Goal: Task Accomplishment & Management: Manage account settings

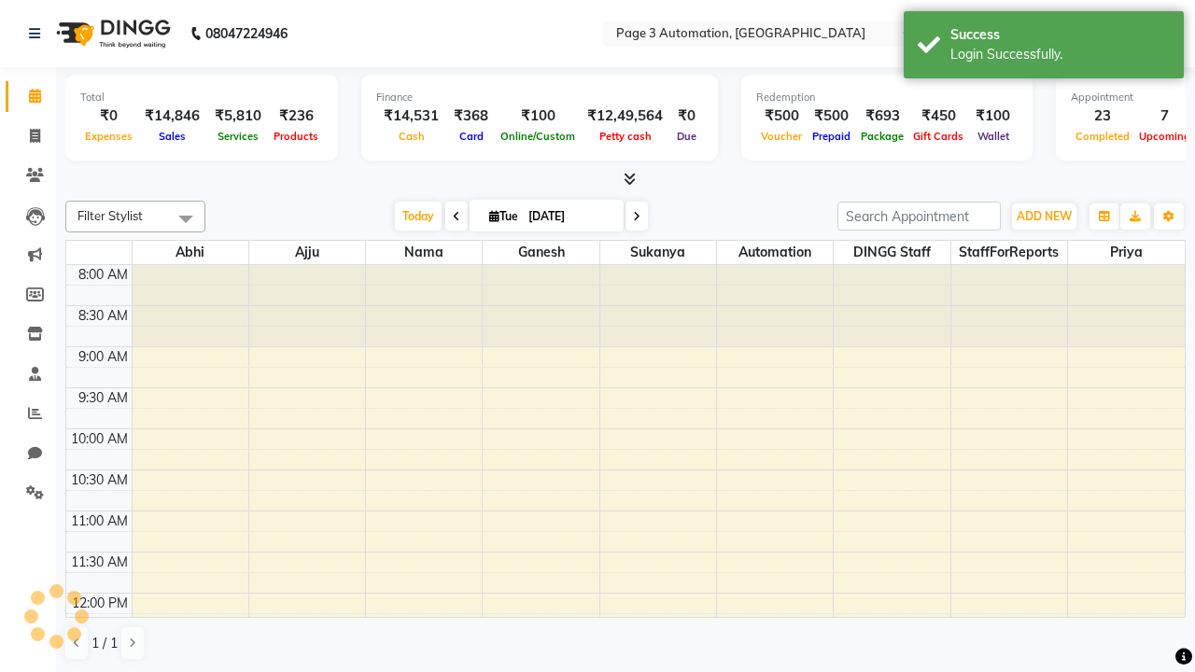
select select "en"
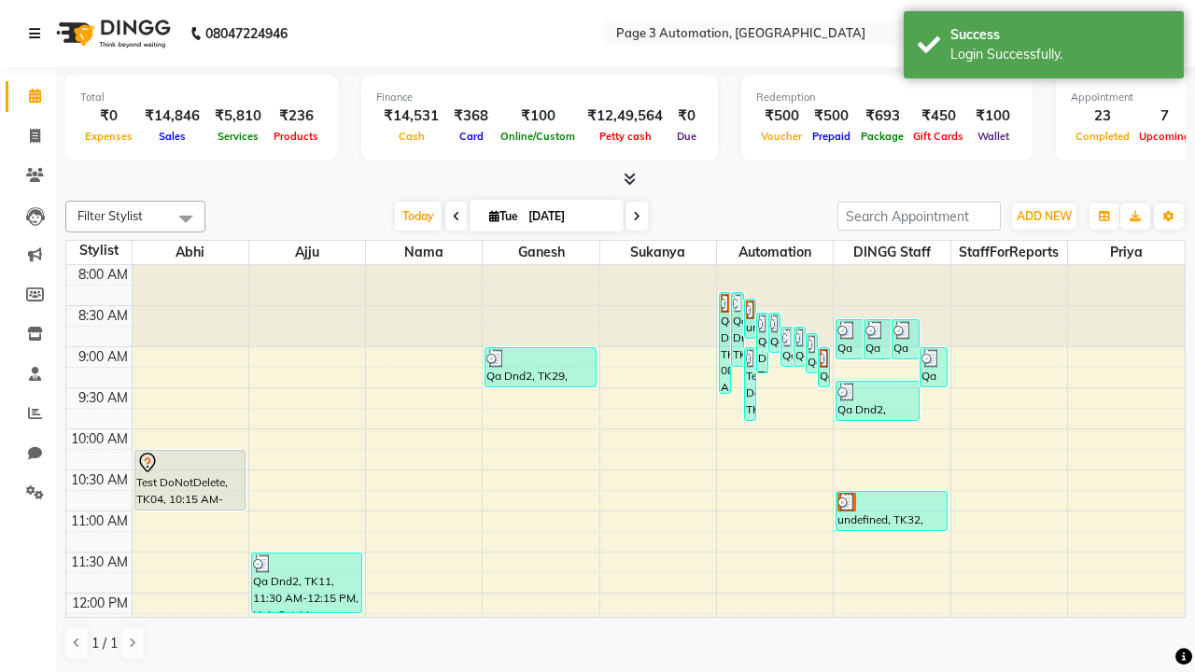
click at [38, 34] on icon at bounding box center [34, 33] width 11 height 13
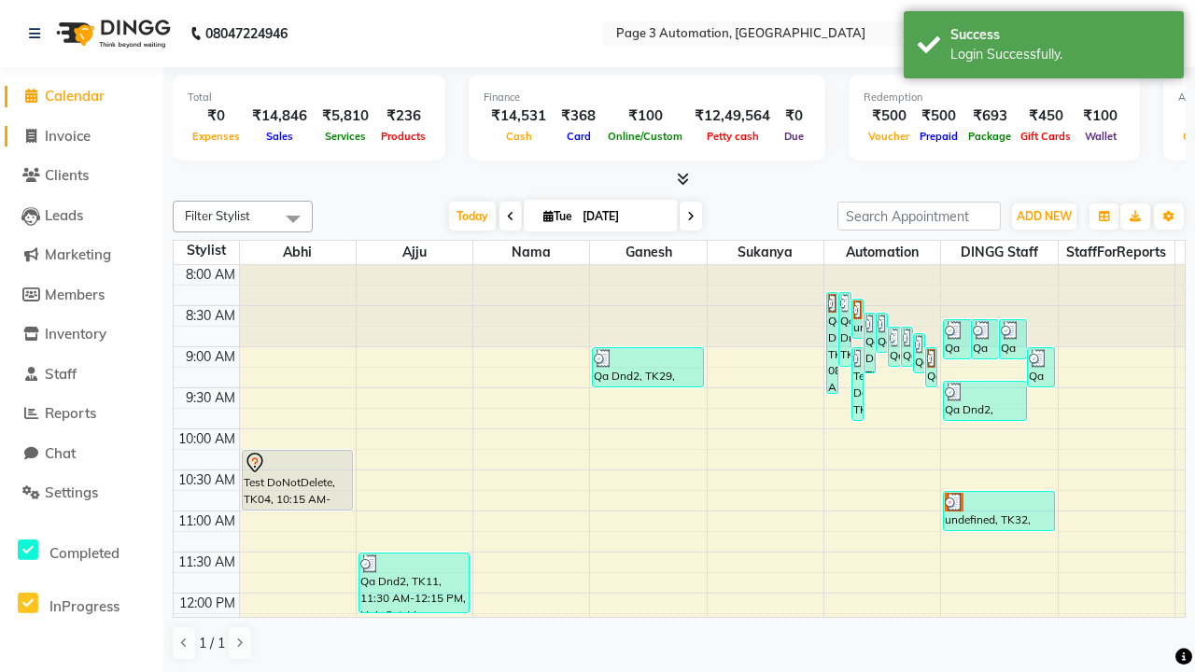
click at [81, 135] on span "Invoice" at bounding box center [68, 136] width 46 height 18
select select "2774"
select select "service"
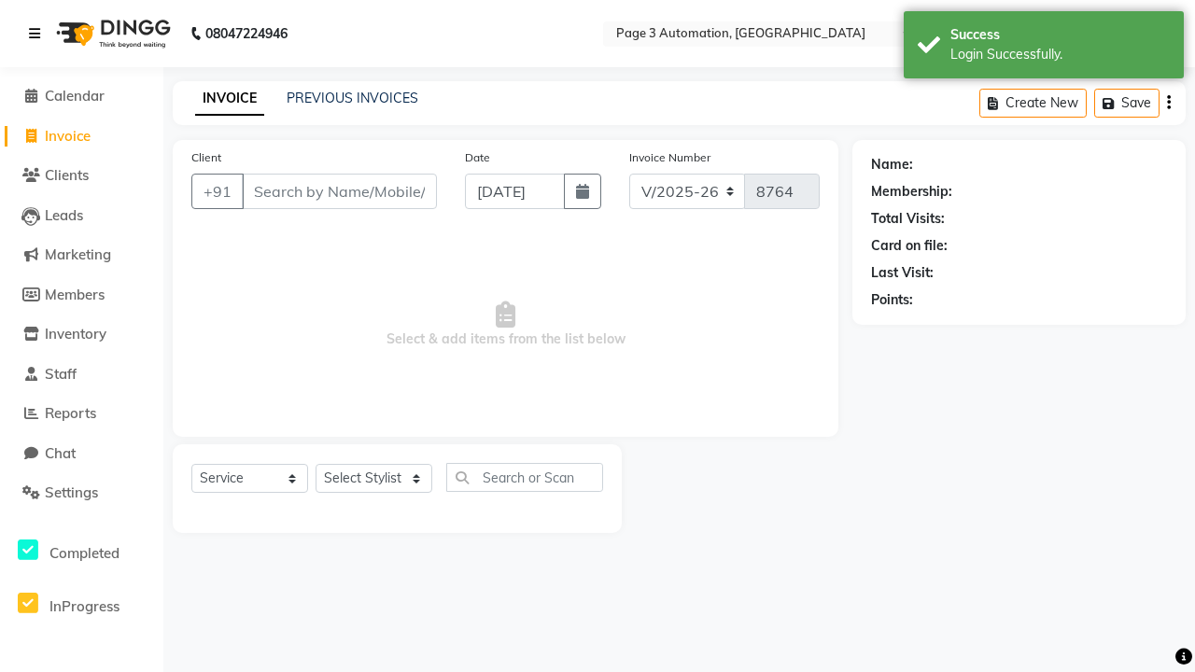
click at [38, 34] on icon at bounding box center [34, 33] width 11 height 13
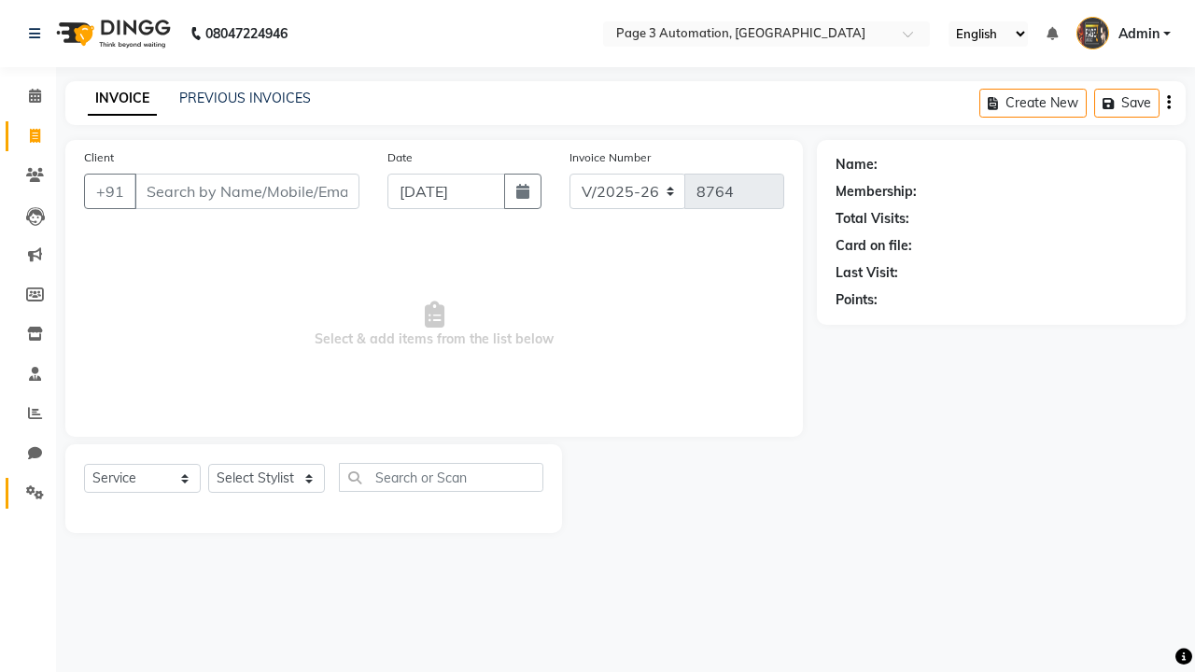
click at [28, 493] on icon at bounding box center [35, 492] width 18 height 14
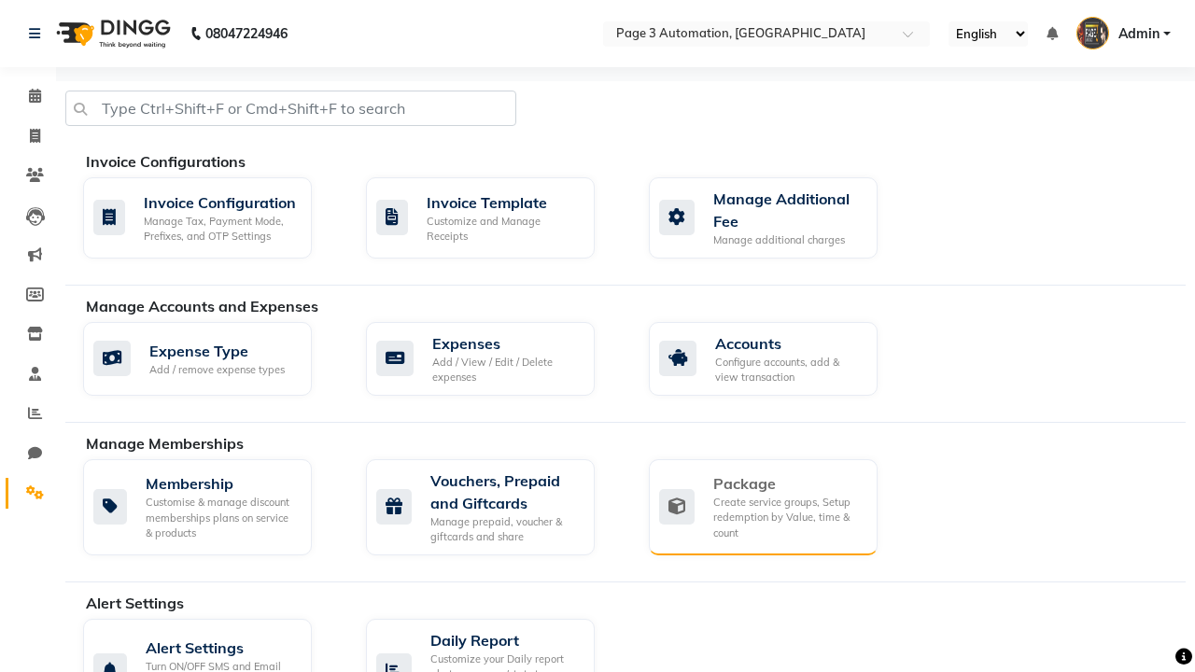
click at [787, 484] on div "Package" at bounding box center [787, 483] width 149 height 22
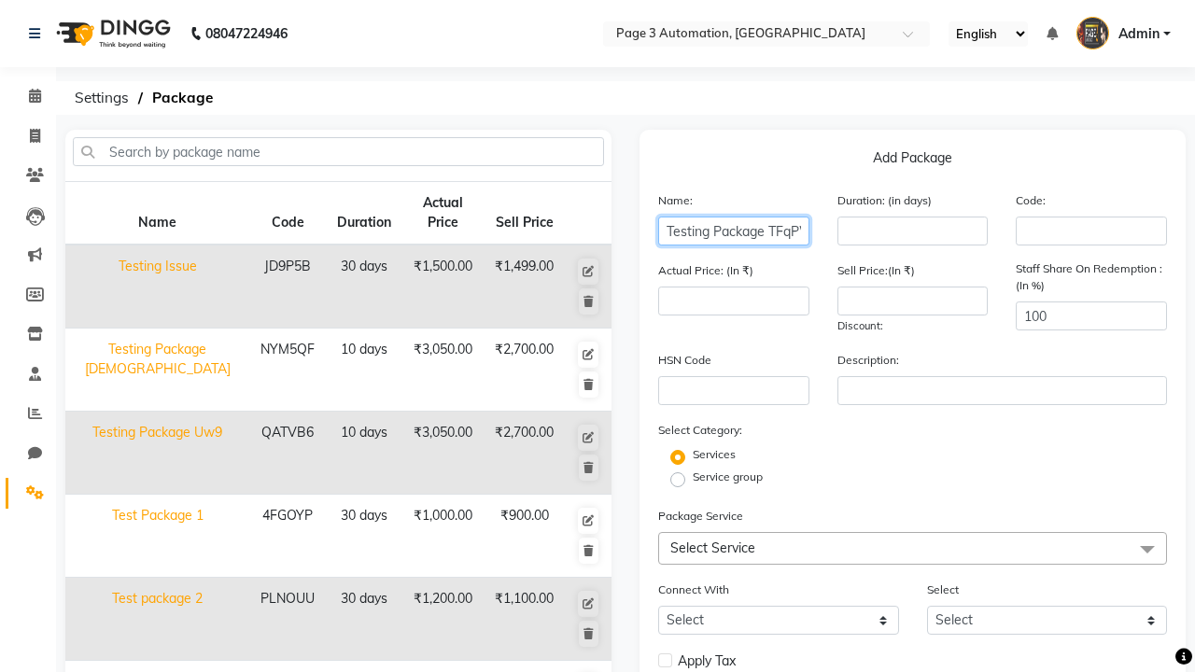
type input "Testing Package TFqPW"
type input "10"
type input "3050"
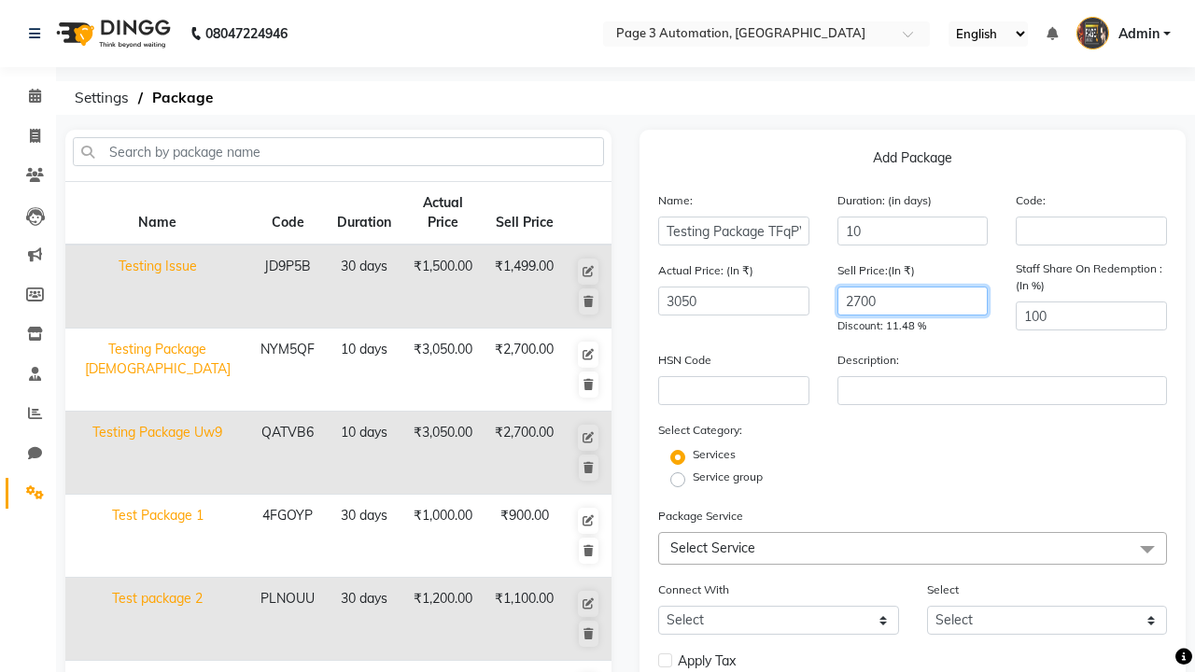
type input "2700"
click at [727, 477] on label "Service group" at bounding box center [728, 477] width 70 height 17
click at [690, 477] on input "Service group" at bounding box center [684, 478] width 12 height 12
radio input "true"
radio input "false"
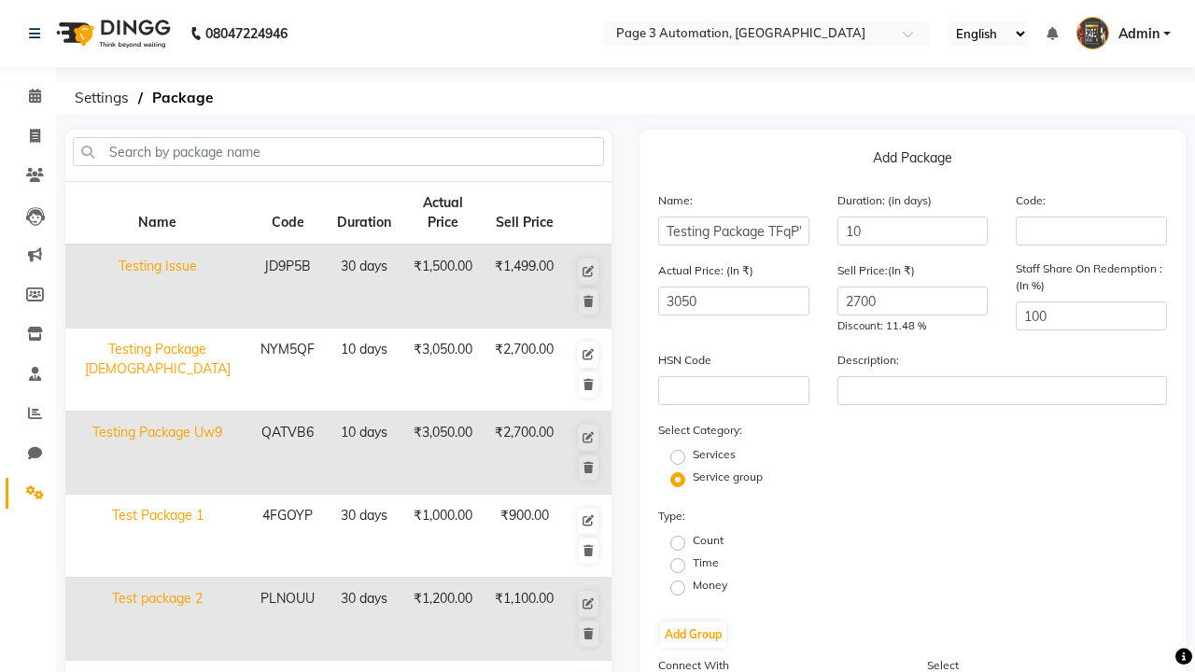
click at [706, 563] on label "Time" at bounding box center [706, 563] width 26 height 17
click at [690, 563] on input "Time" at bounding box center [684, 564] width 12 height 12
radio input "true"
click at [693, 635] on button "Add Group" at bounding box center [693, 635] width 66 height 26
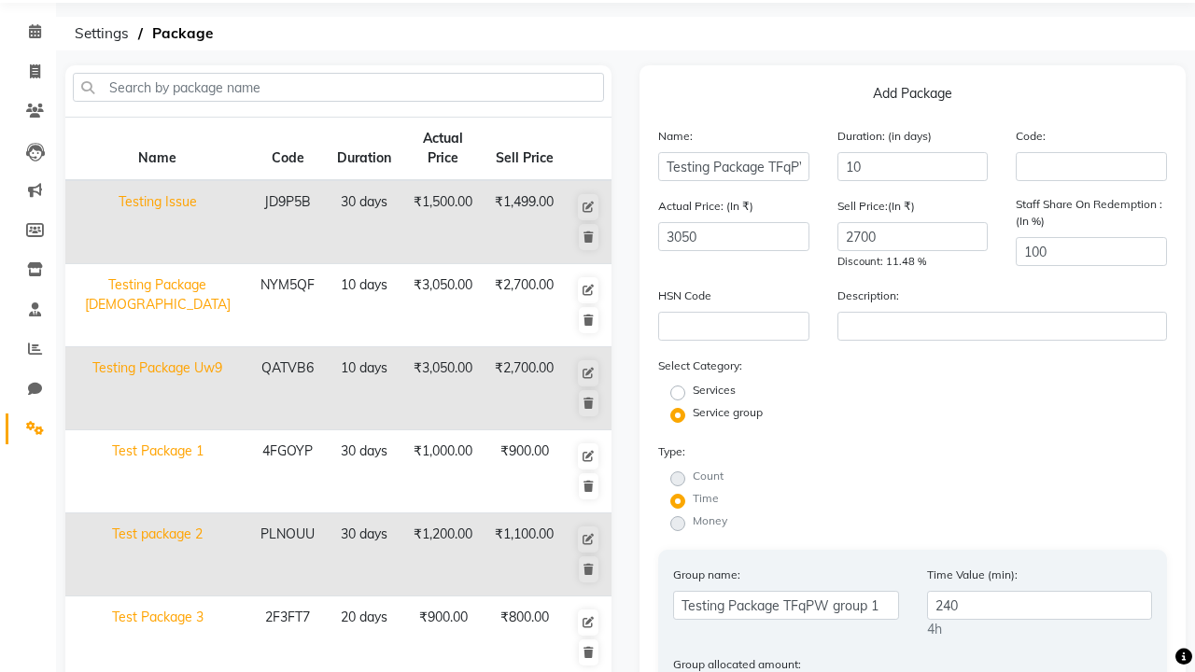
type input "240"
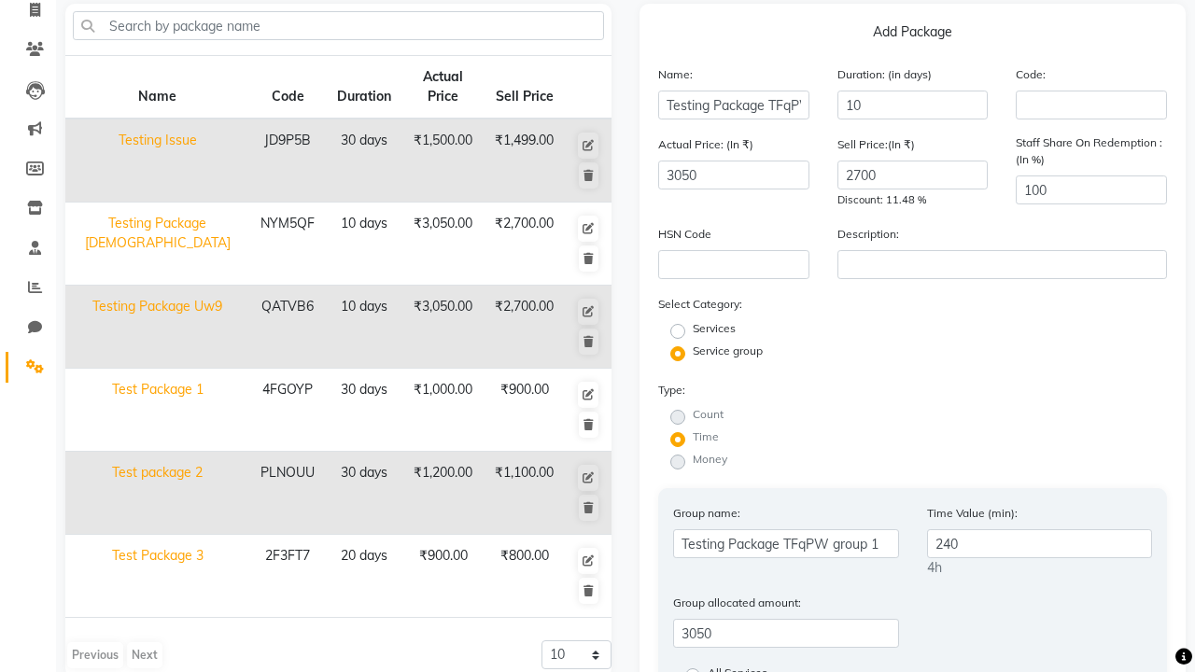
click at [705, 668] on input "All Services" at bounding box center [699, 674] width 12 height 12
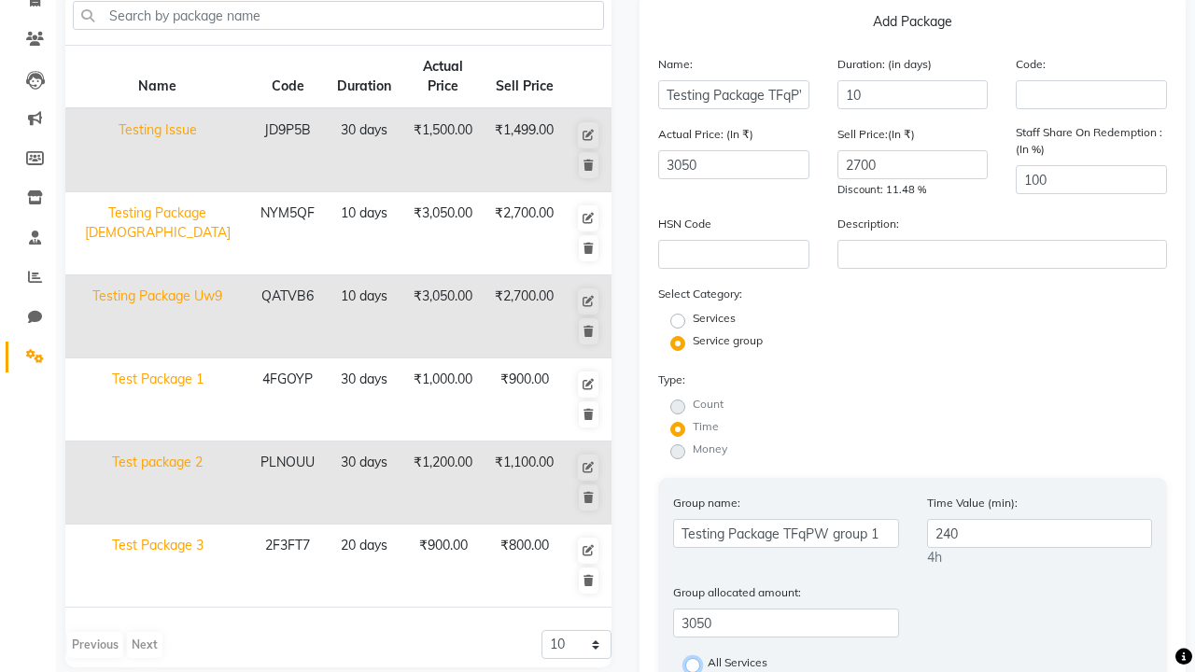
radio input "true"
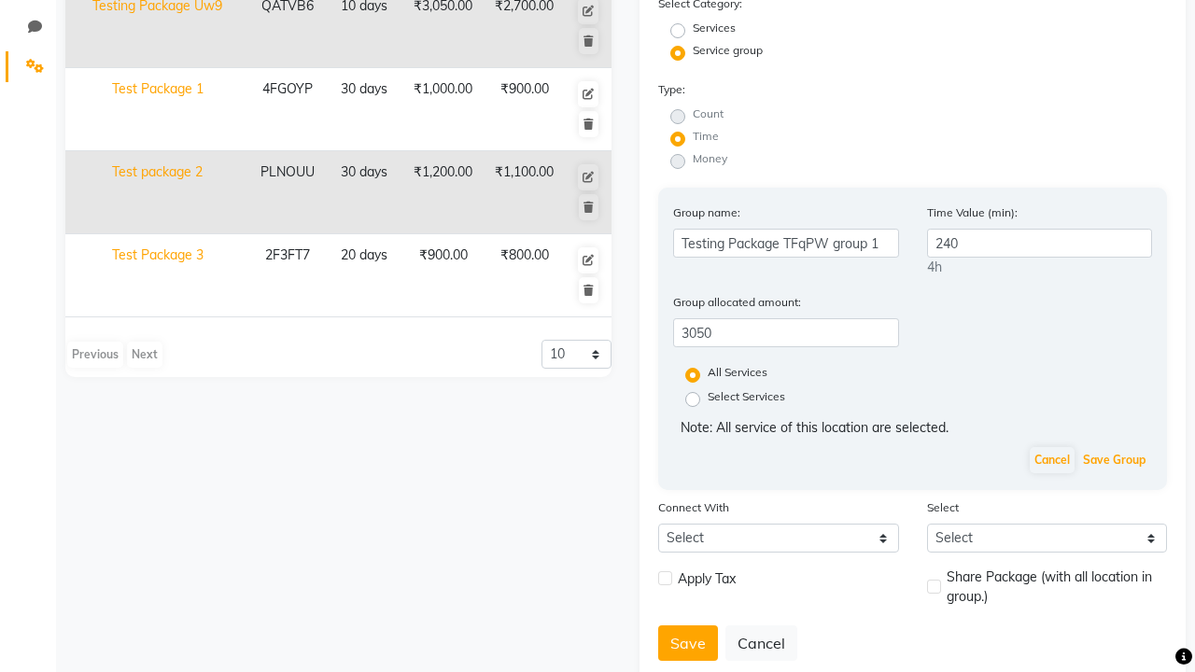
click at [1114, 460] on button "Save Group" at bounding box center [1114, 460] width 72 height 26
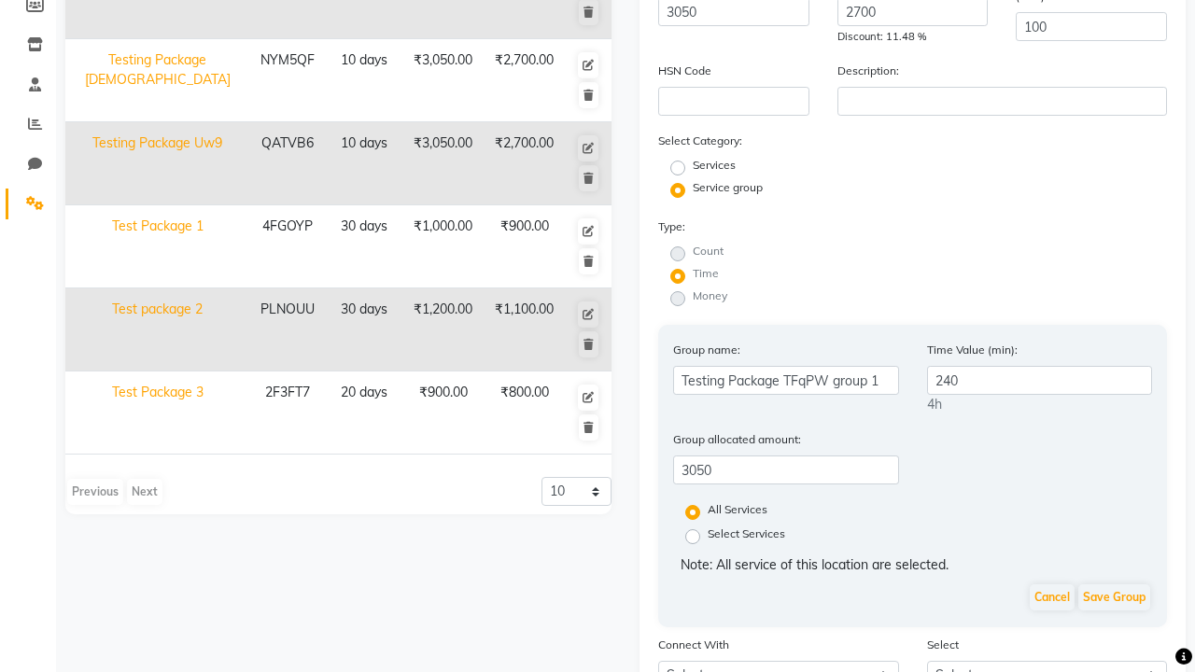
checkbox input "true"
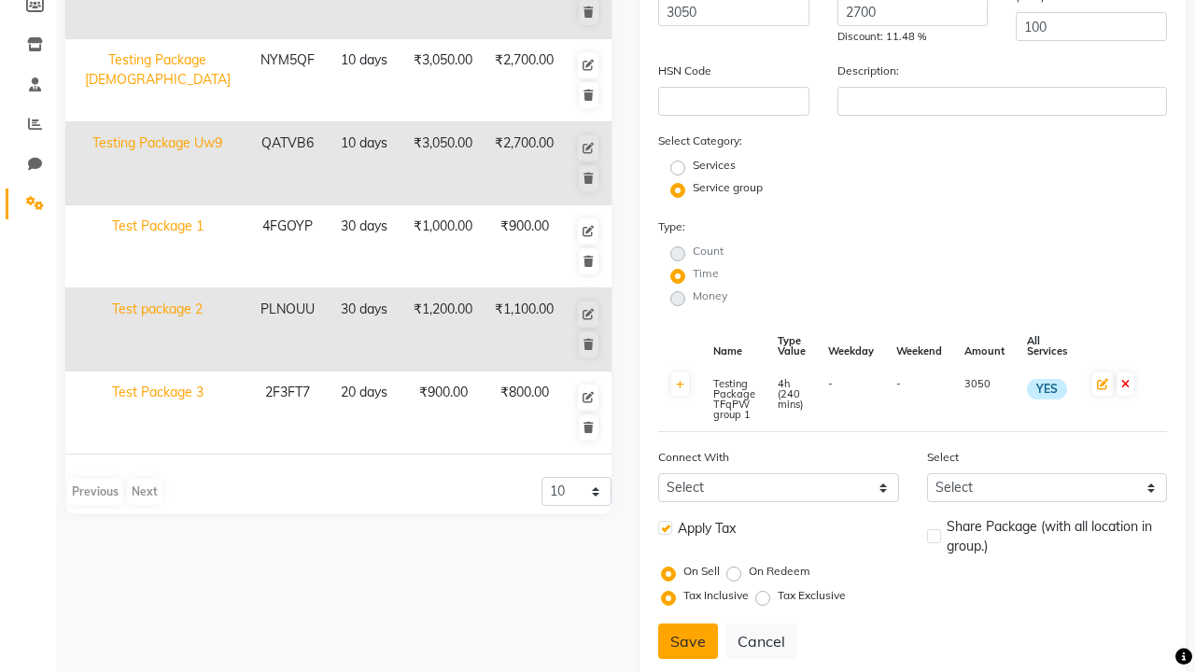
click at [934, 529] on label at bounding box center [934, 536] width 14 height 14
click at [934, 531] on input "checkbox" at bounding box center [933, 537] width 12 height 12
checkbox input "true"
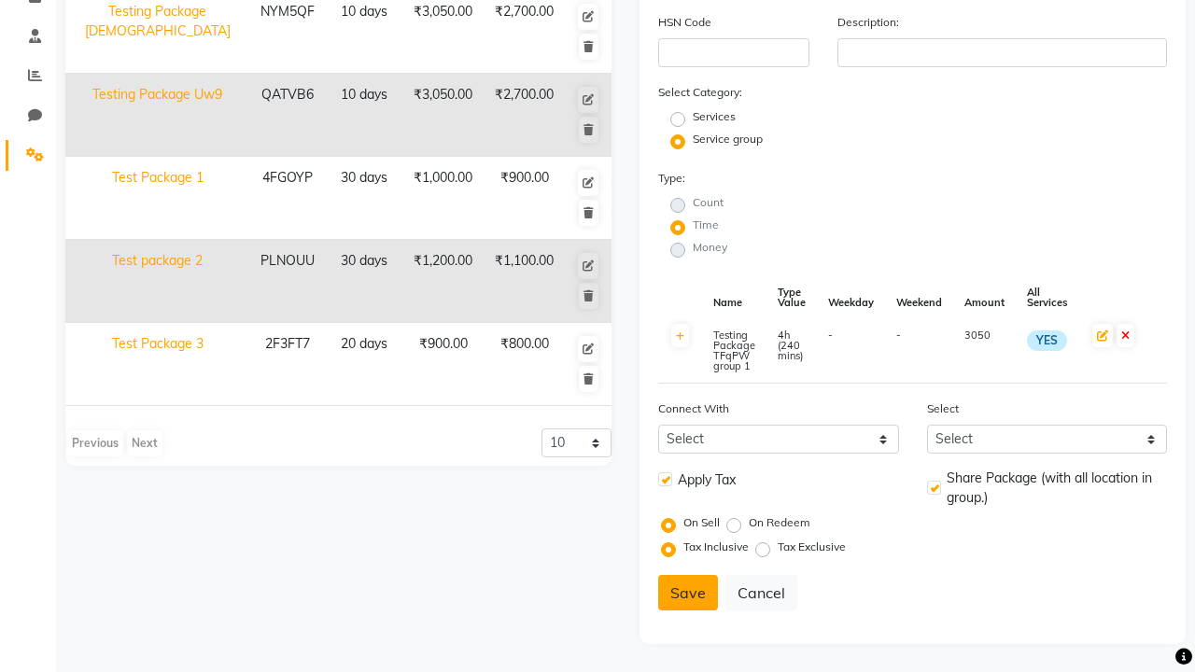
click at [688, 593] on button "Save" at bounding box center [688, 592] width 60 height 35
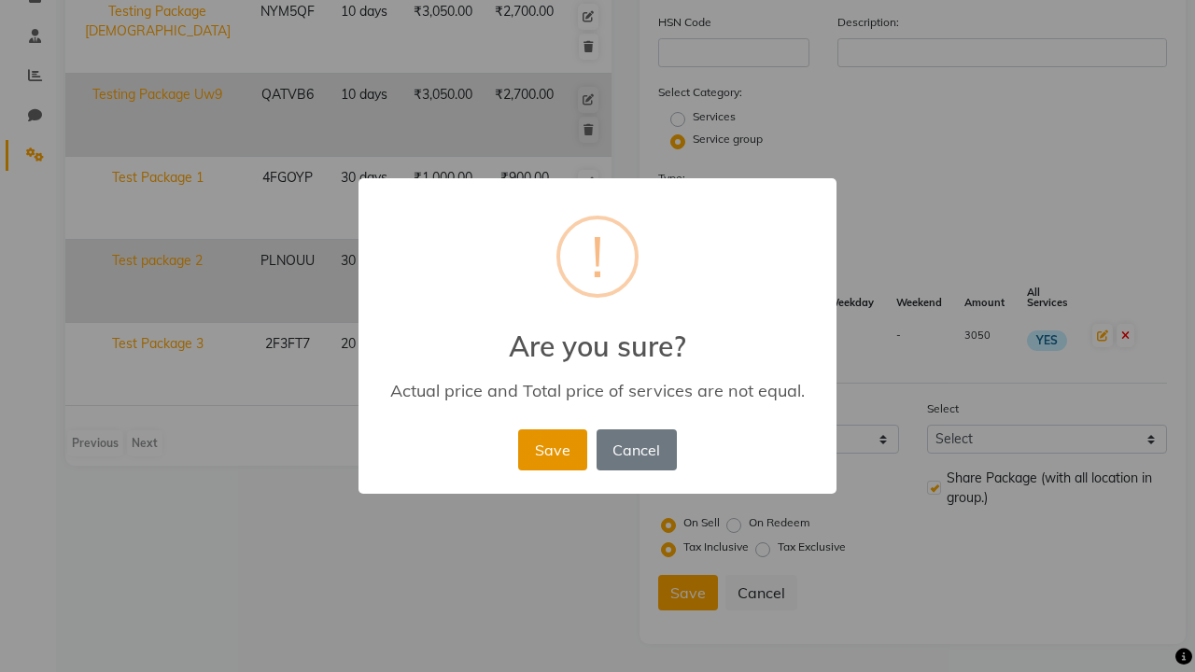
click at [552, 449] on button "Save" at bounding box center [552, 449] width 68 height 41
radio input "true"
radio input "false"
select select
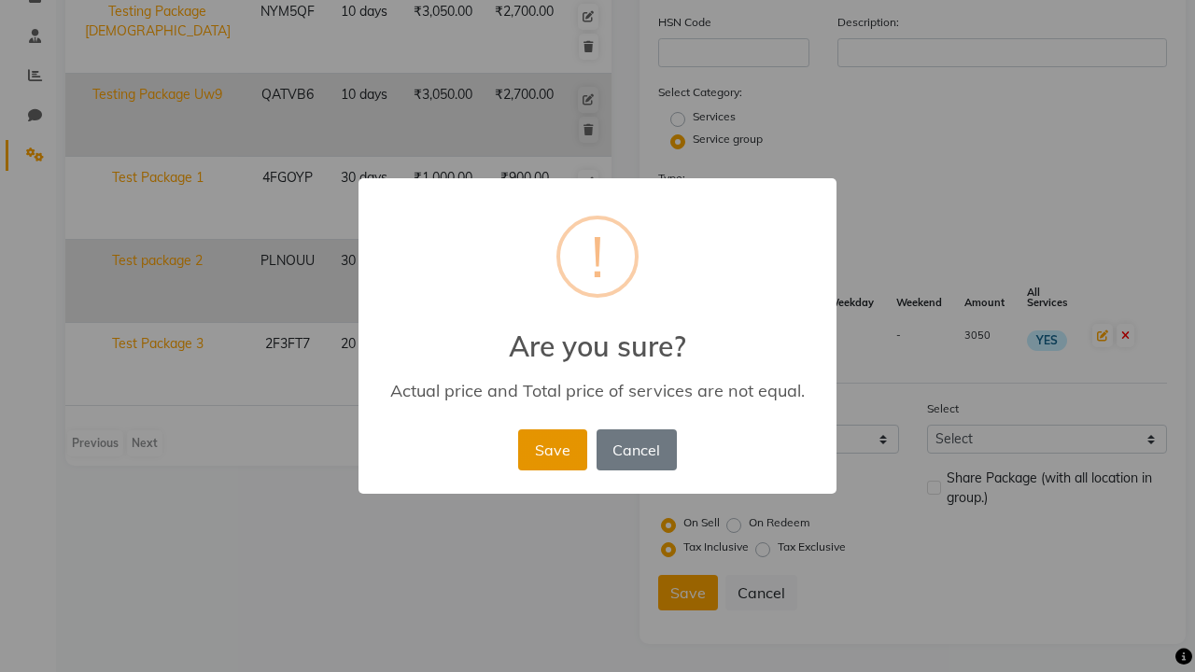
checkbox input "false"
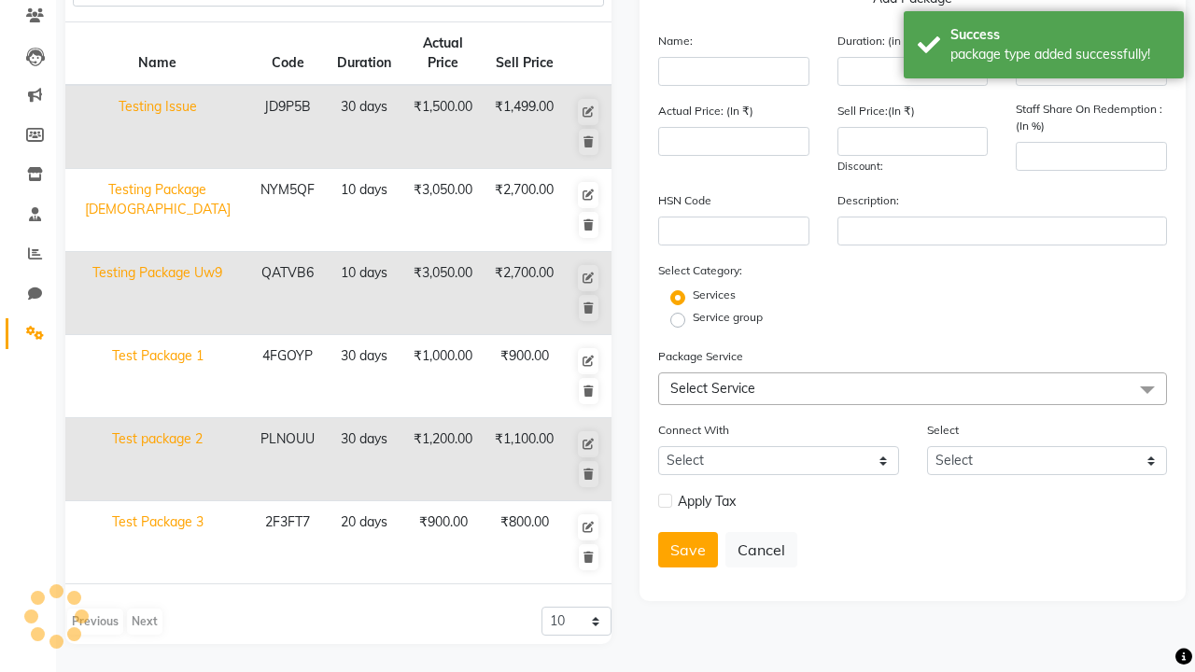
scroll to position [160, 0]
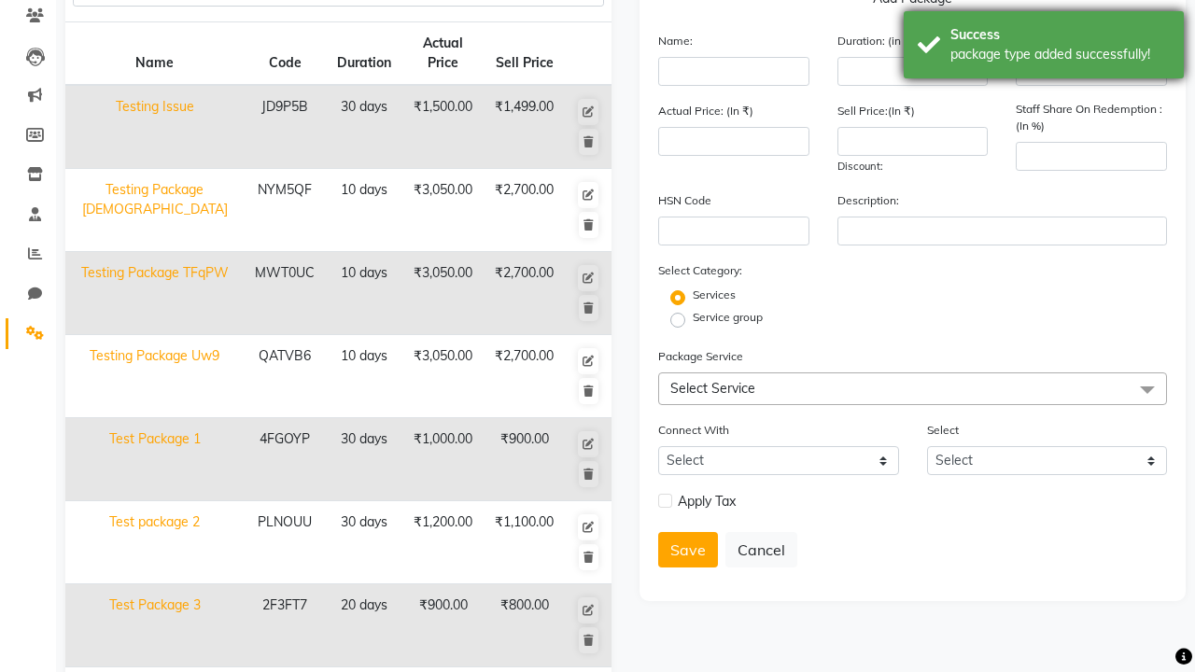
click at [1044, 48] on div "package type added successfully!" at bounding box center [1059, 55] width 219 height 20
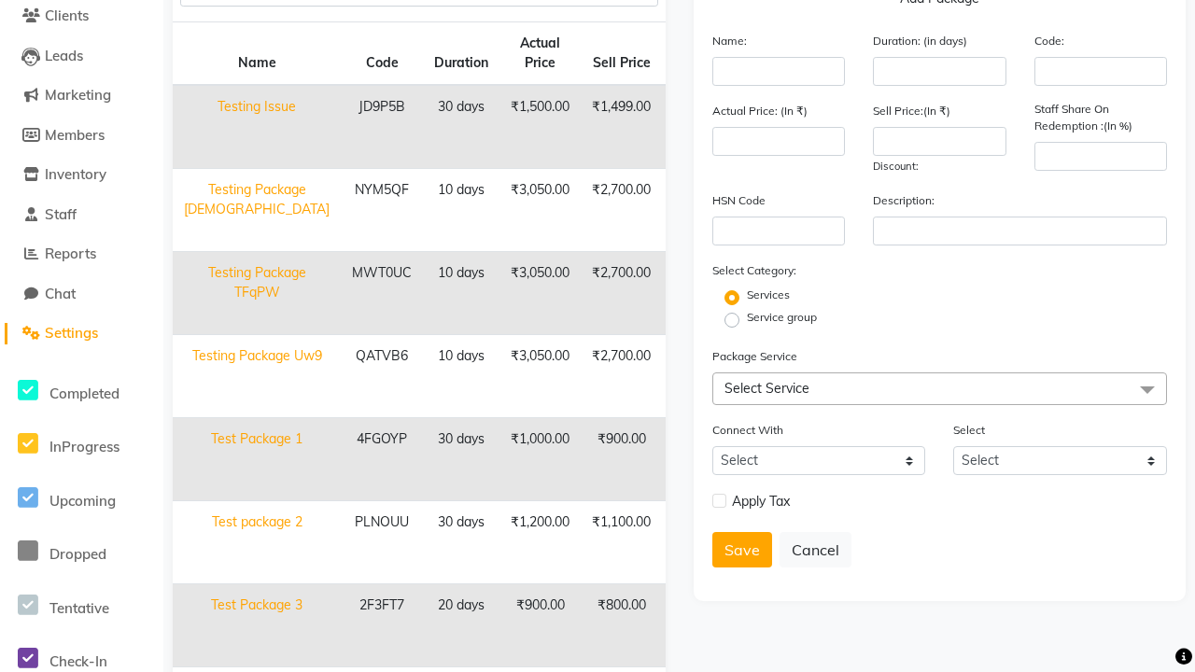
scroll to position [0, 0]
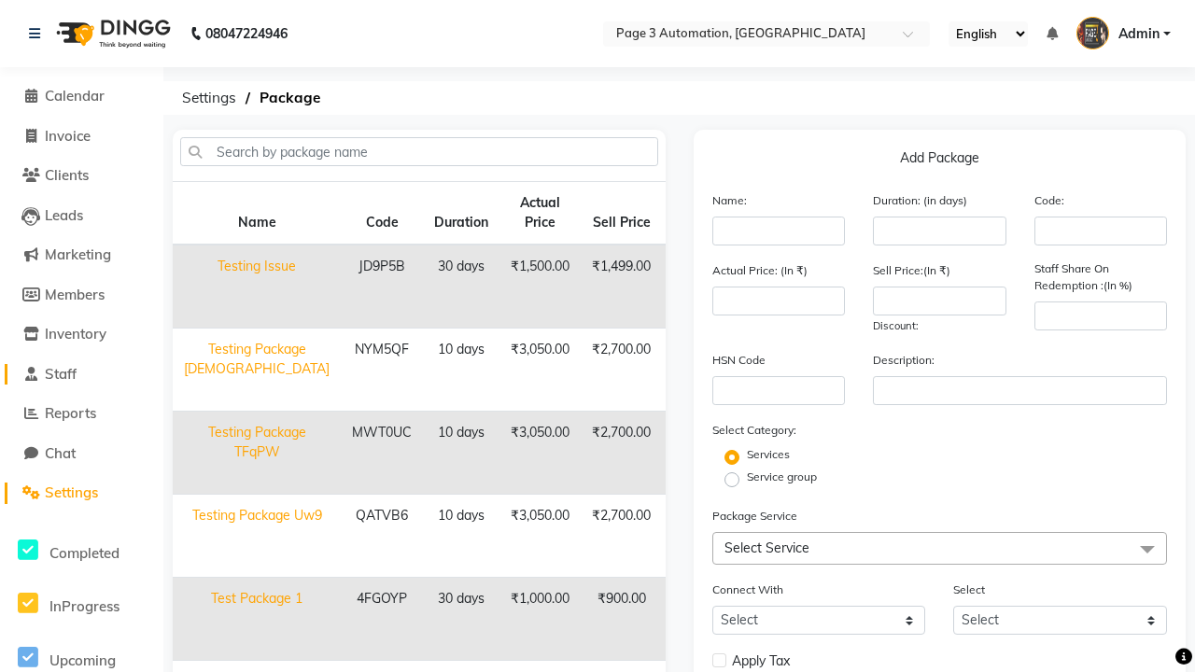
click at [81, 373] on link "Staff" at bounding box center [82, 374] width 154 height 21
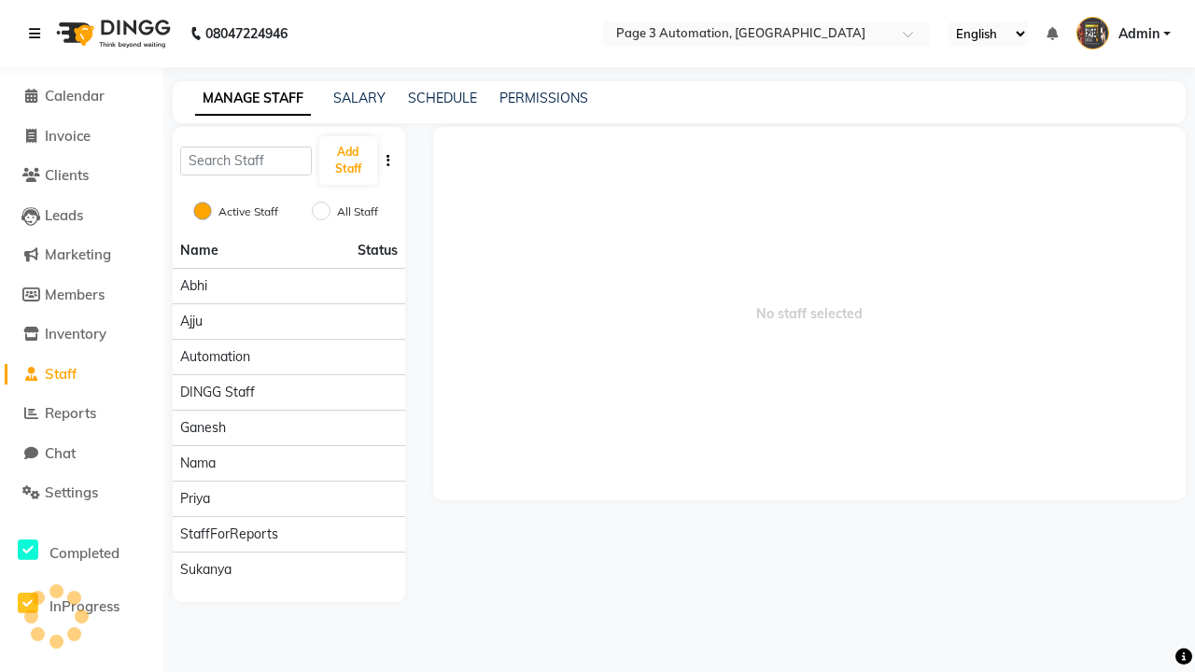
click at [38, 34] on icon at bounding box center [34, 33] width 11 height 13
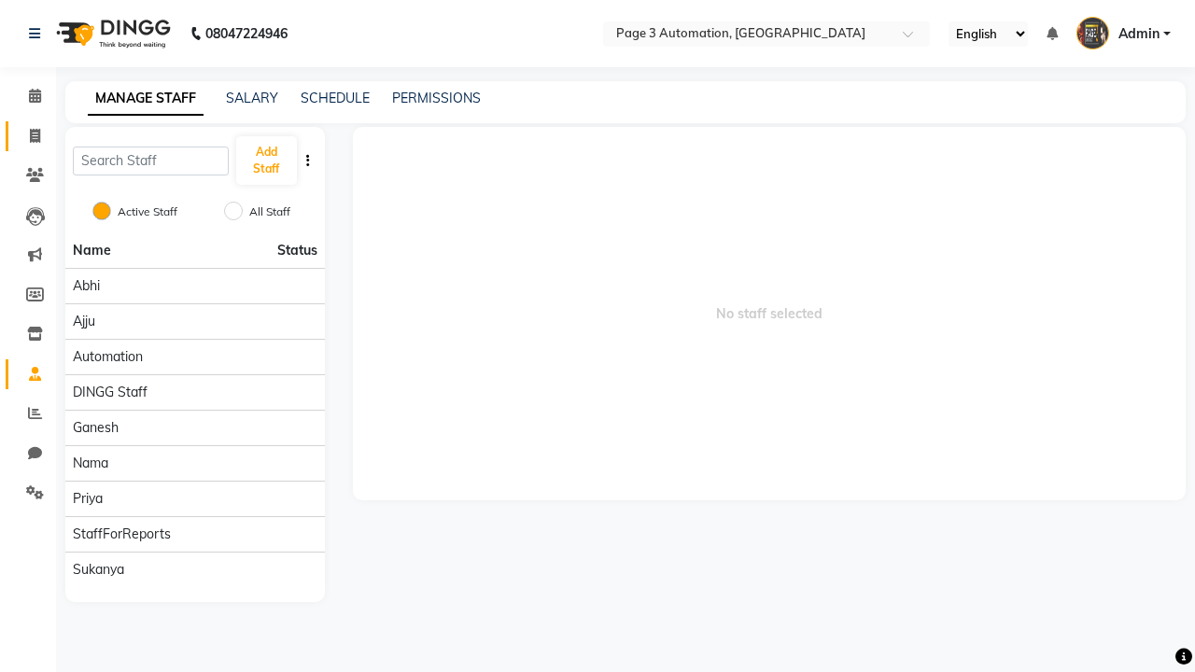
click at [28, 135] on span at bounding box center [35, 136] width 33 height 21
select select "service"
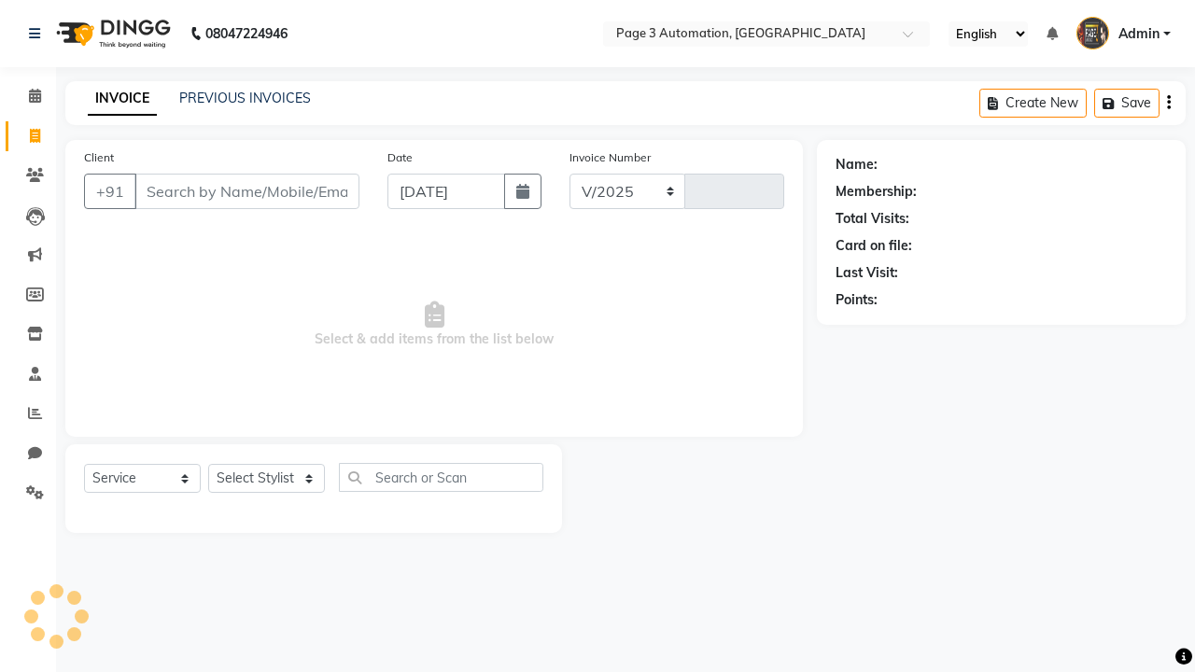
select select "2774"
type input "8764"
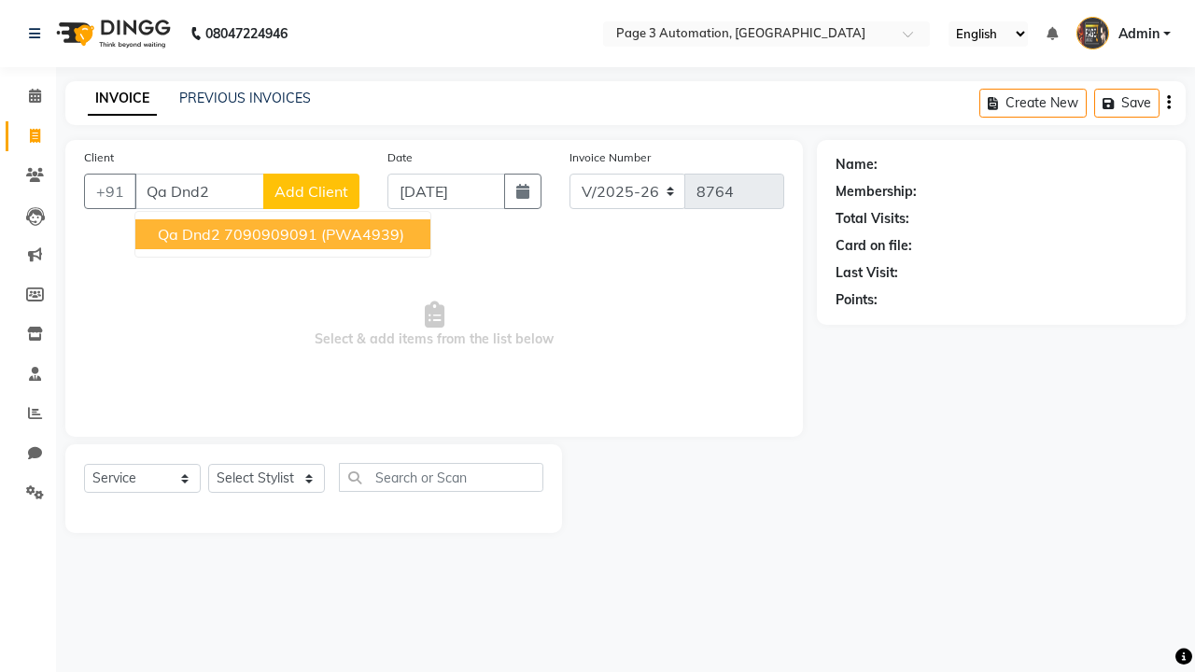
click at [285, 234] on ngb-highlight "7090909091" at bounding box center [270, 234] width 93 height 19
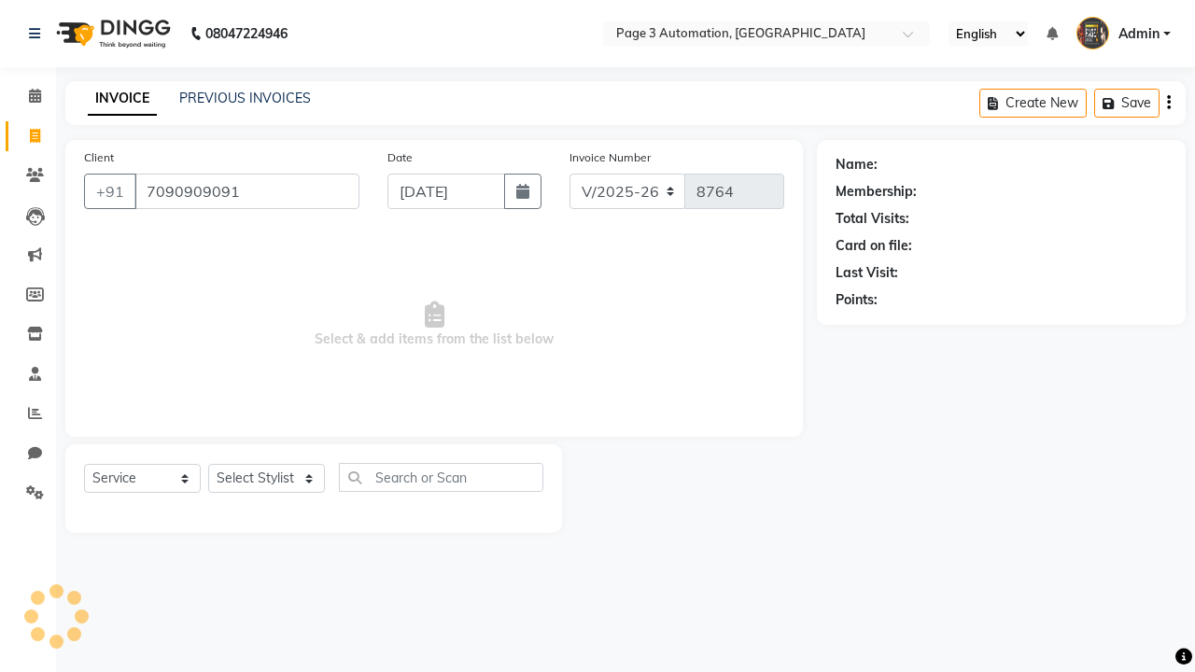
type input "7090909091"
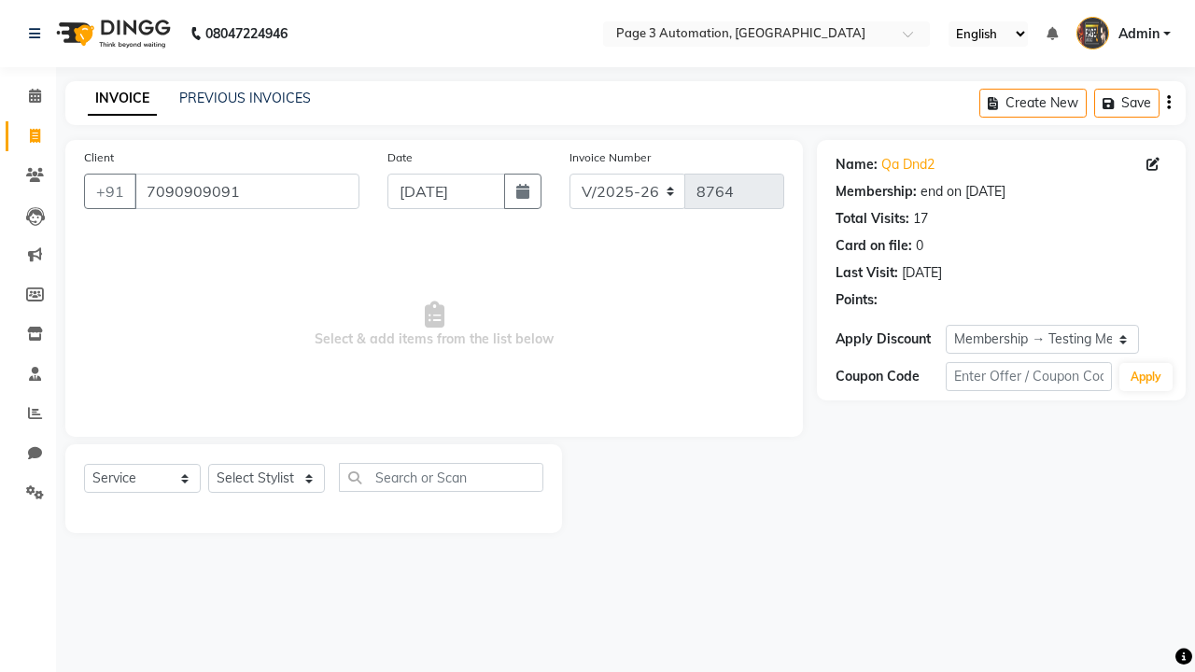
select select "0:"
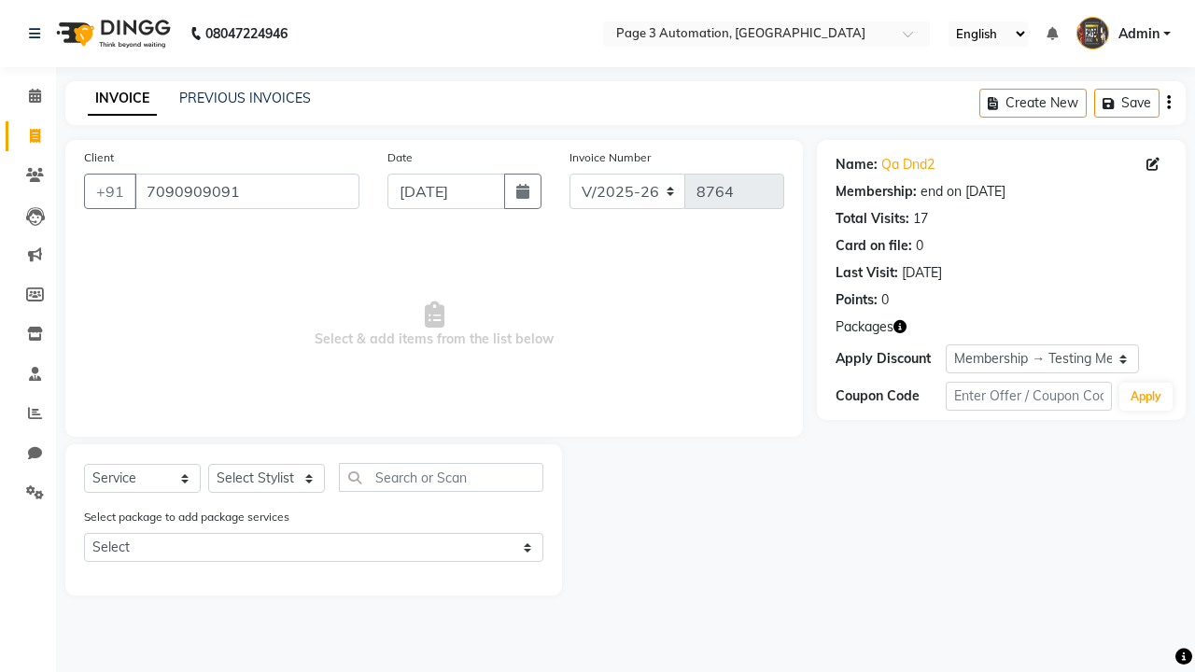
select select "package"
select select "77829"
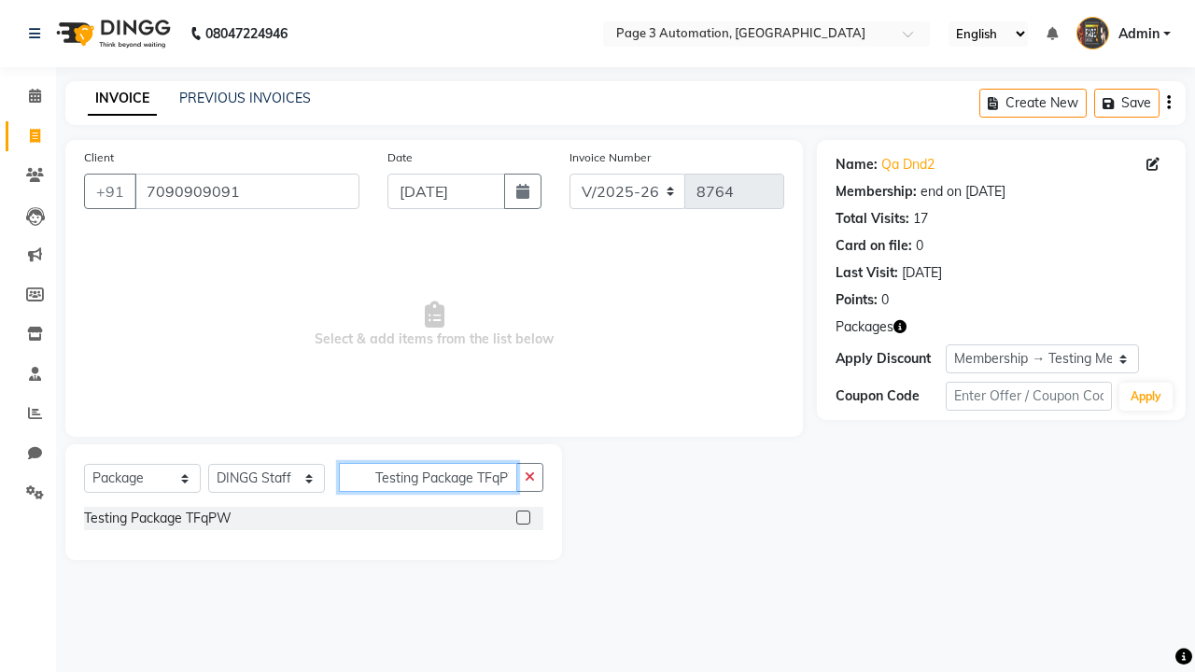
type input "Testing Package TFqPW"
click at [523, 517] on label at bounding box center [523, 518] width 14 height 14
click at [523, 517] on input "checkbox" at bounding box center [522, 519] width 12 height 12
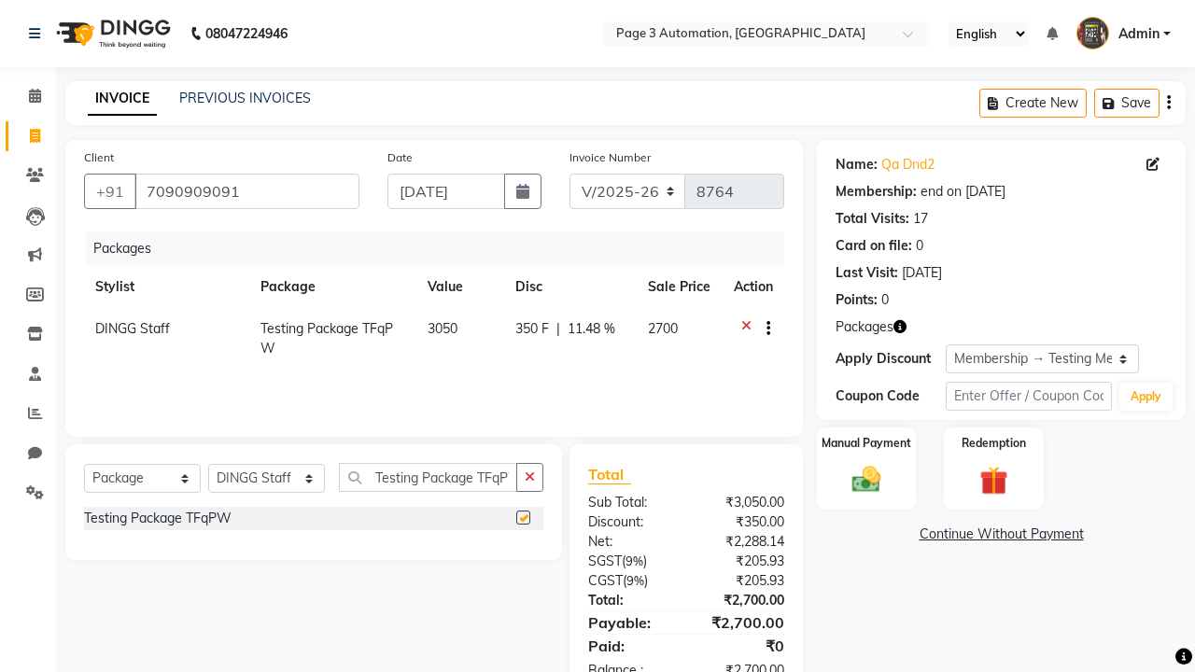
checkbox input "false"
click at [866, 443] on label "Manual Payment" at bounding box center [866, 443] width 93 height 18
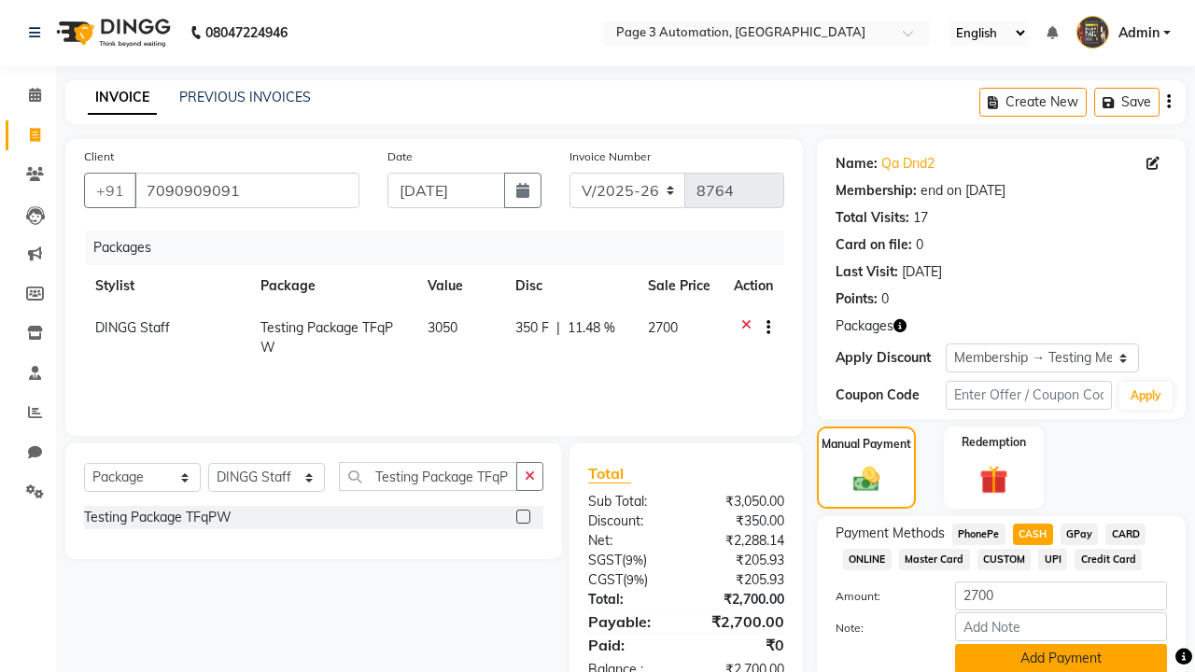
click at [1061, 657] on button "Add Payment" at bounding box center [1061, 658] width 212 height 29
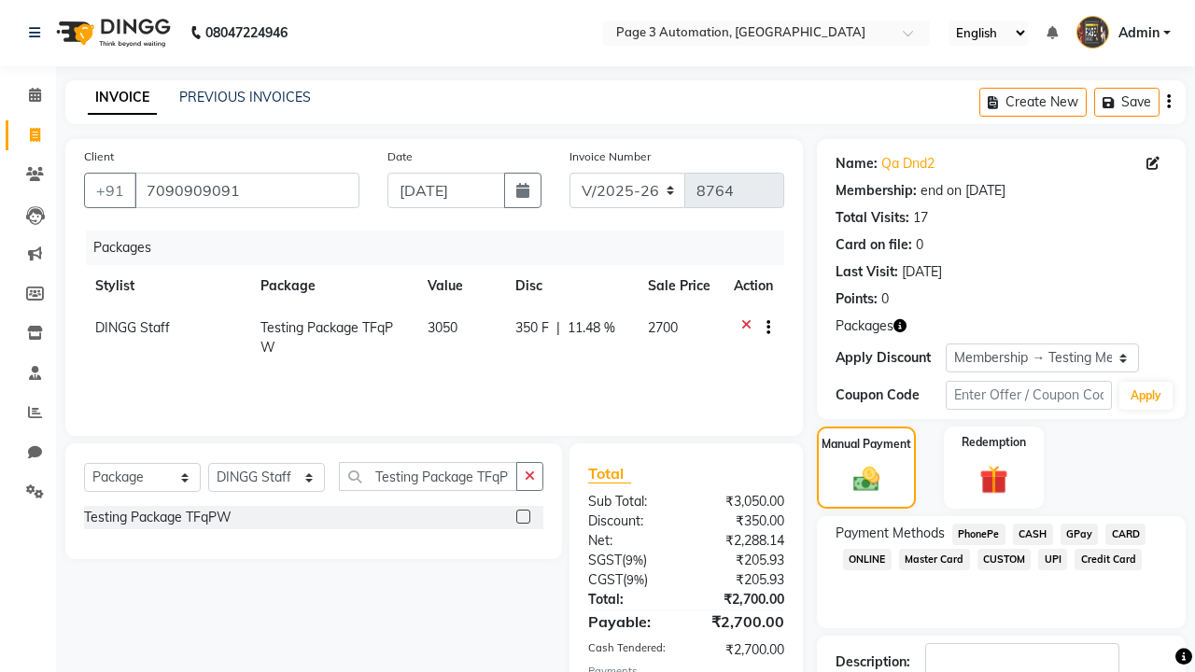
checkbox input "false"
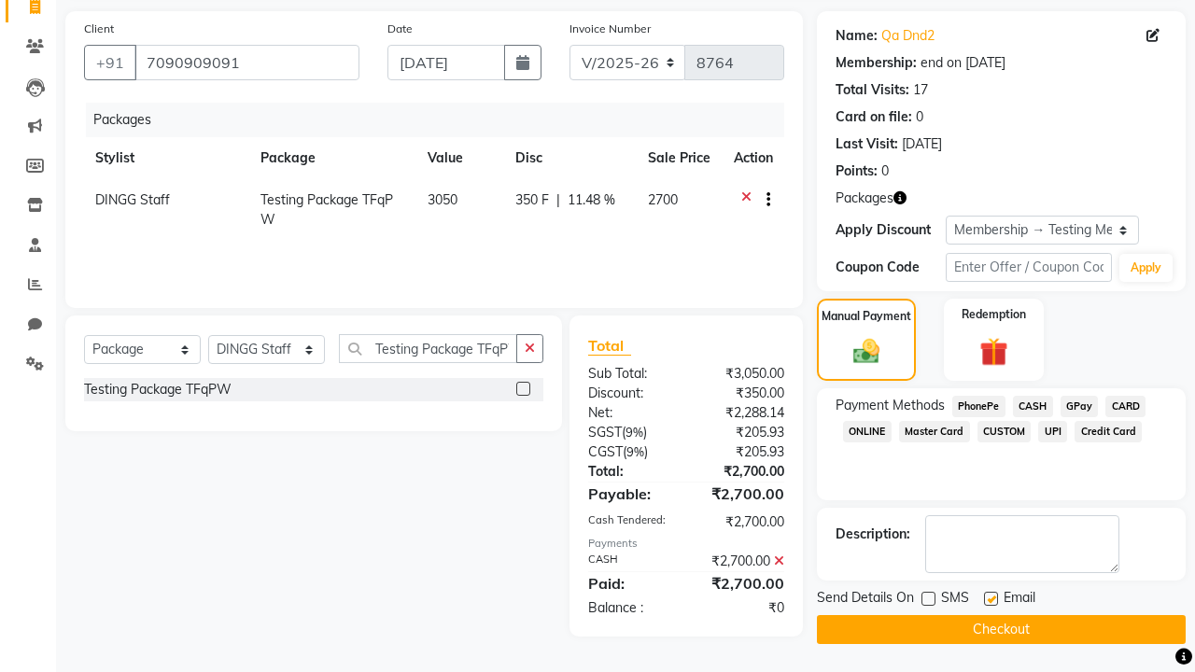
click at [991, 598] on label at bounding box center [991, 599] width 14 height 14
click at [991, 598] on input "checkbox" at bounding box center [990, 600] width 12 height 12
checkbox input "false"
click at [1001, 629] on button "Checkout" at bounding box center [1001, 629] width 369 height 29
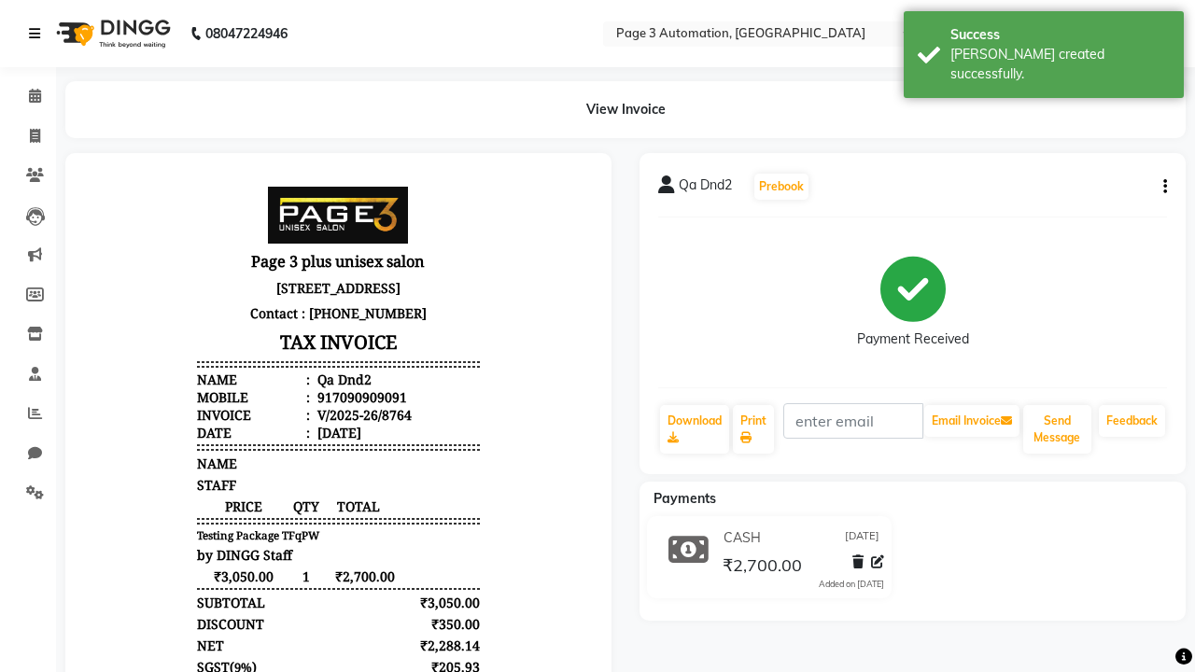
click at [1044, 48] on div "[PERSON_NAME] created successfully." at bounding box center [1059, 64] width 219 height 39
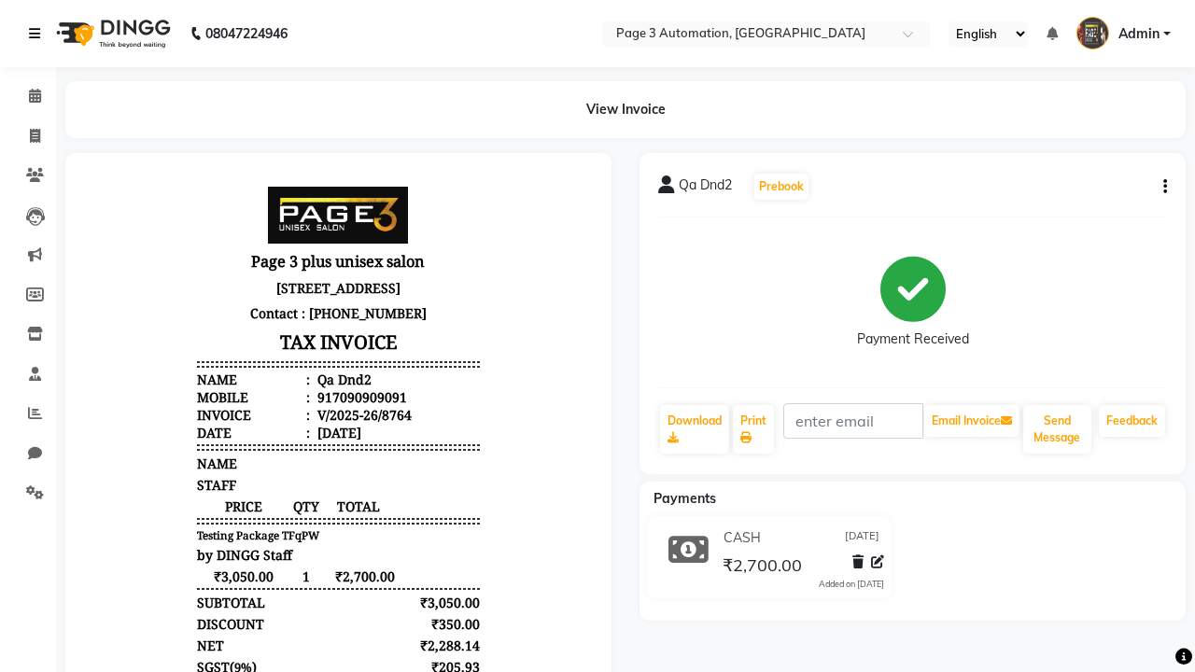
click at [38, 34] on icon at bounding box center [34, 33] width 11 height 13
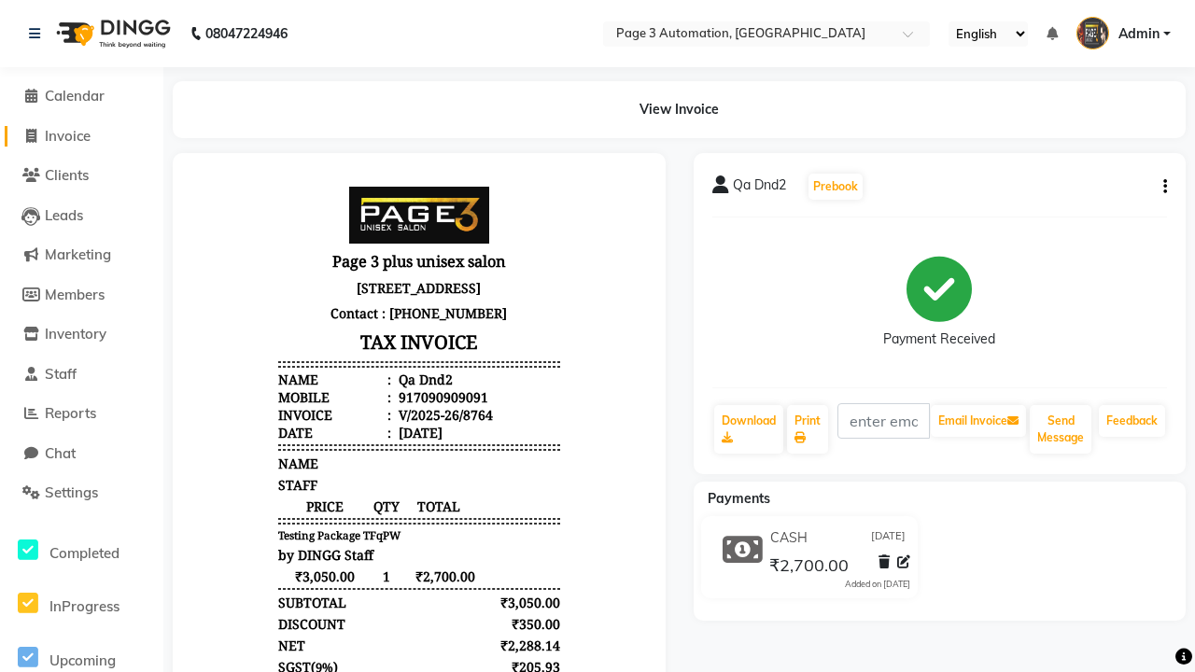
click at [81, 135] on span "Invoice" at bounding box center [68, 136] width 46 height 18
select select "2774"
select select "service"
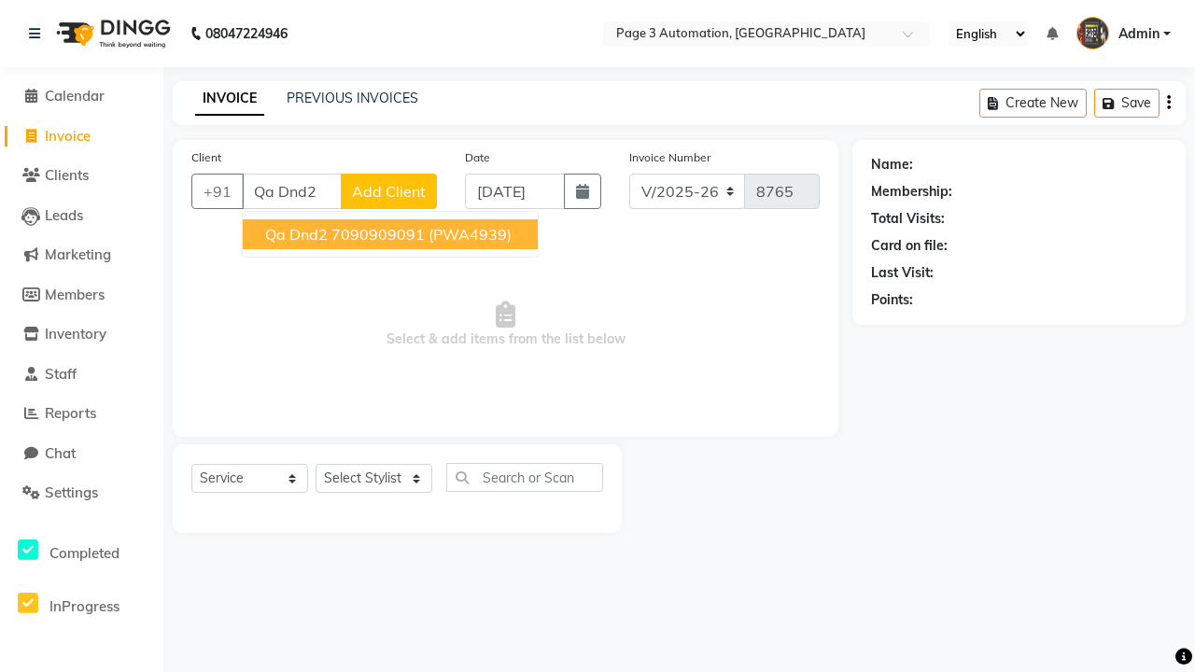
click at [392, 234] on ngb-highlight "7090909091" at bounding box center [377, 234] width 93 height 19
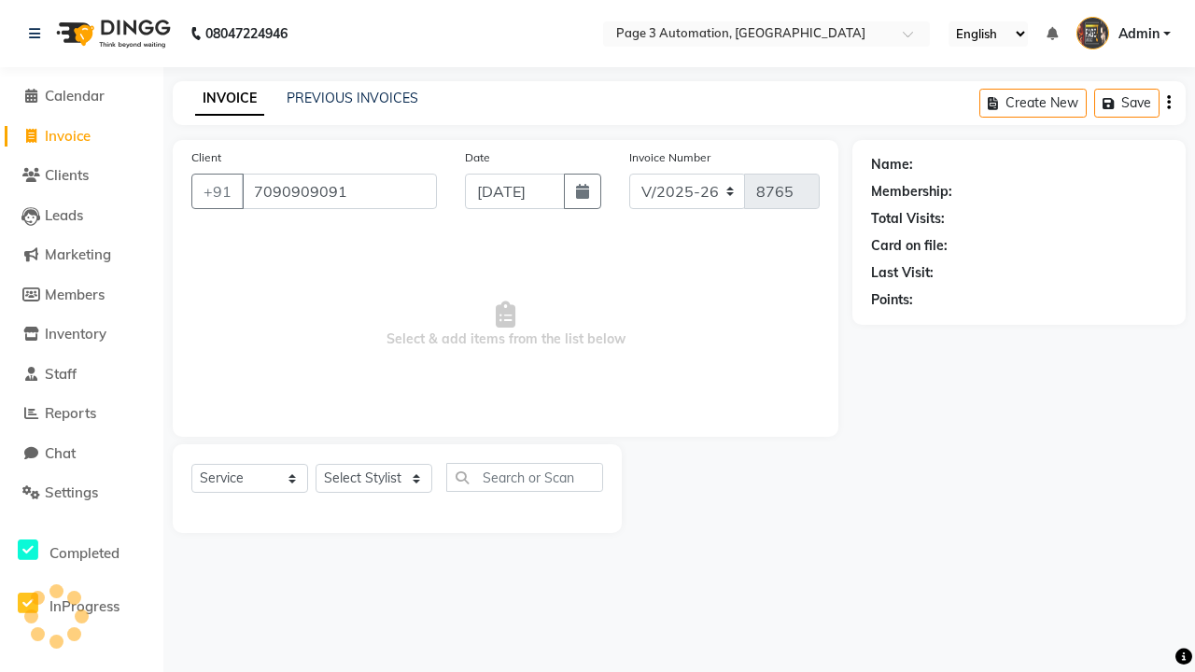
type input "7090909091"
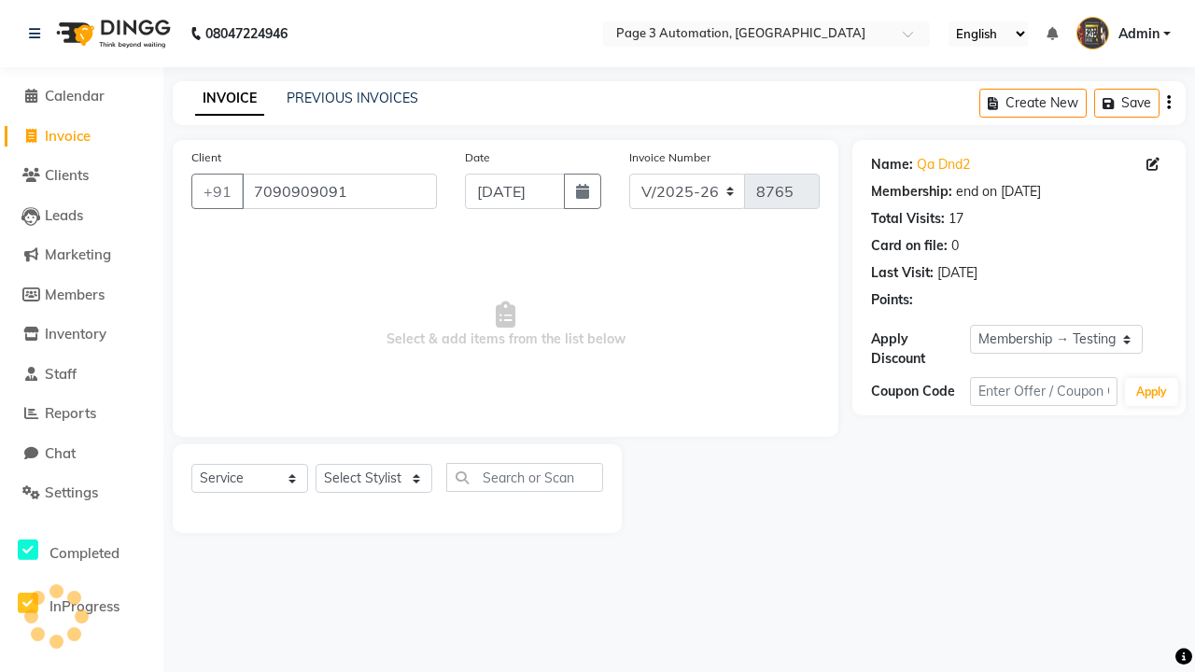
select select "0:"
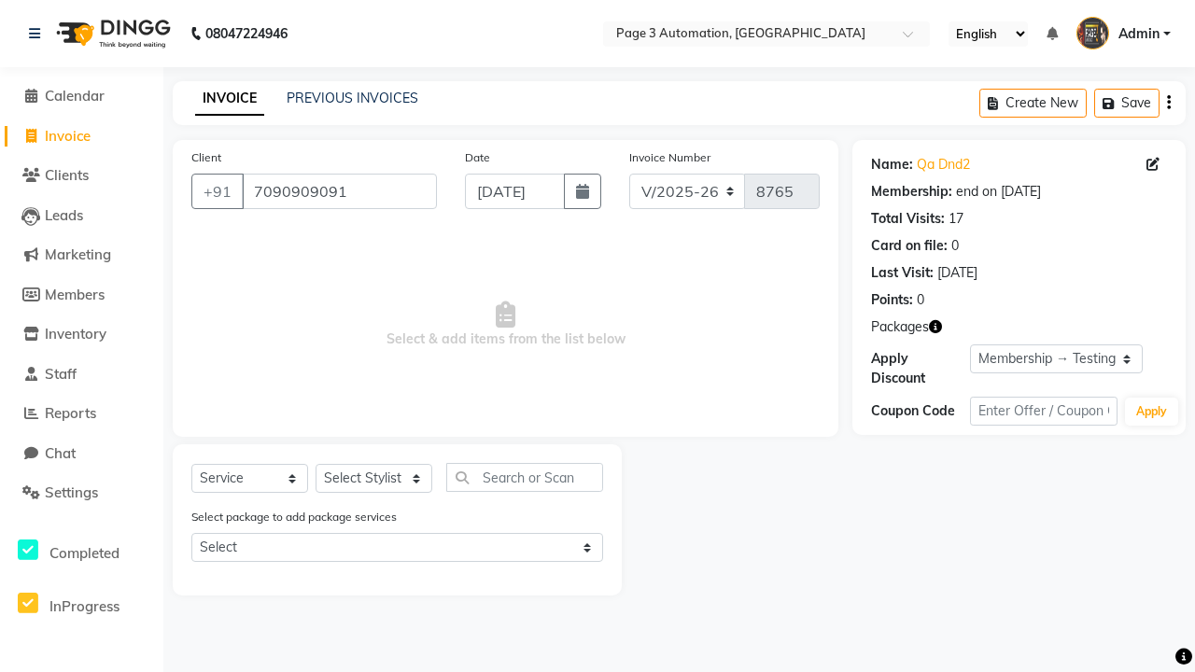
select select "71572"
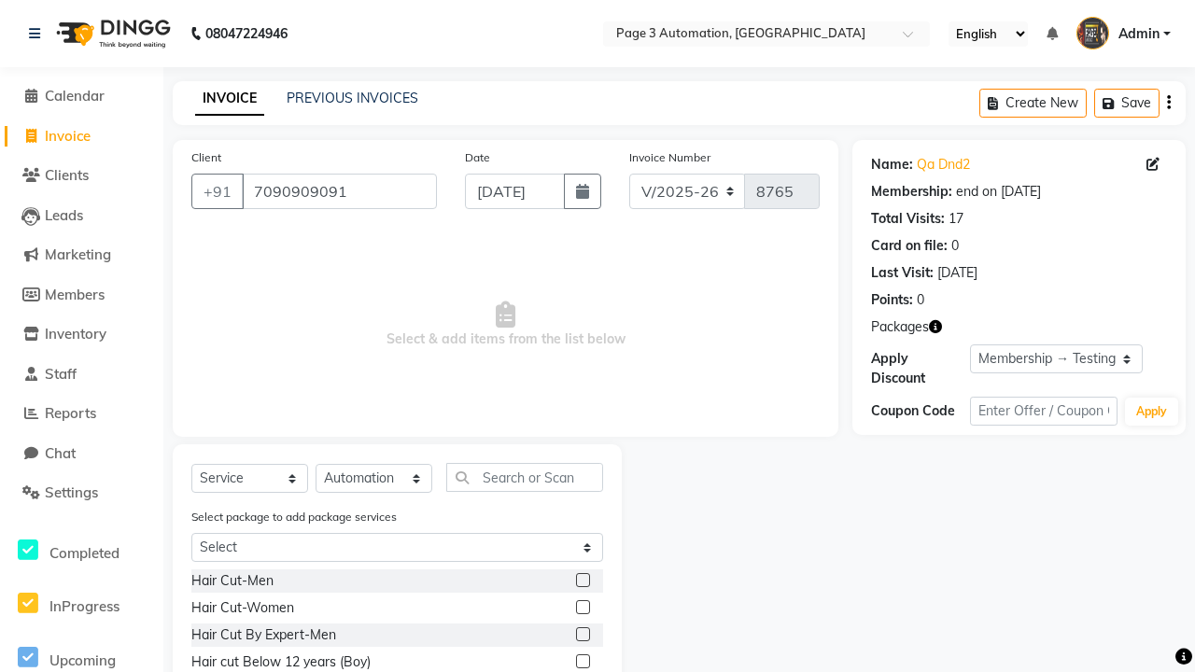
click at [582, 635] on label at bounding box center [583, 634] width 14 height 14
click at [582, 635] on input "checkbox" at bounding box center [582, 635] width 12 height 12
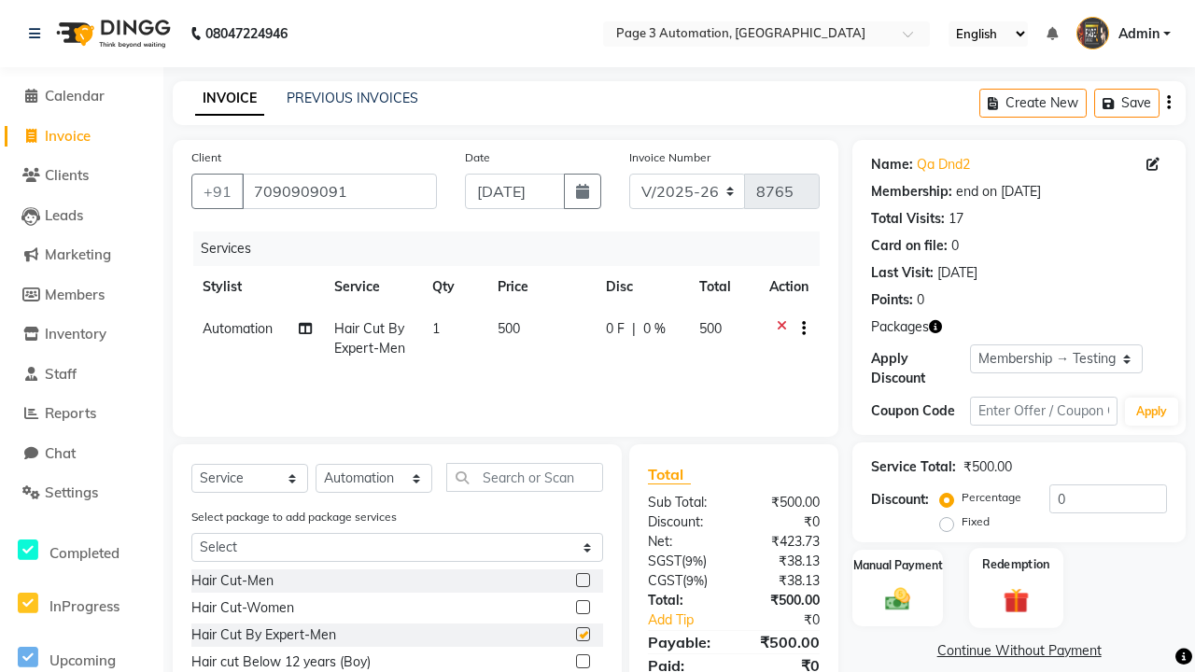
click at [1016, 565] on label "Redemption" at bounding box center [1015, 565] width 67 height 18
checkbox input "false"
click at [912, 669] on span "Package 3" at bounding box center [911, 678] width 64 height 21
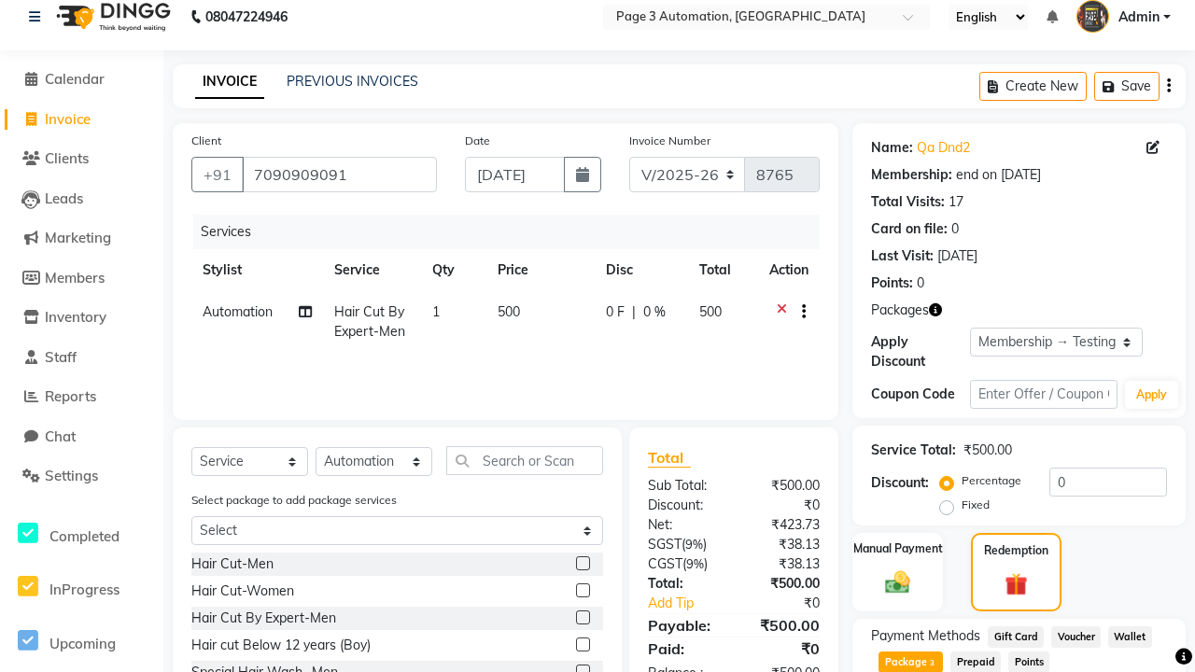
scroll to position [317, 0]
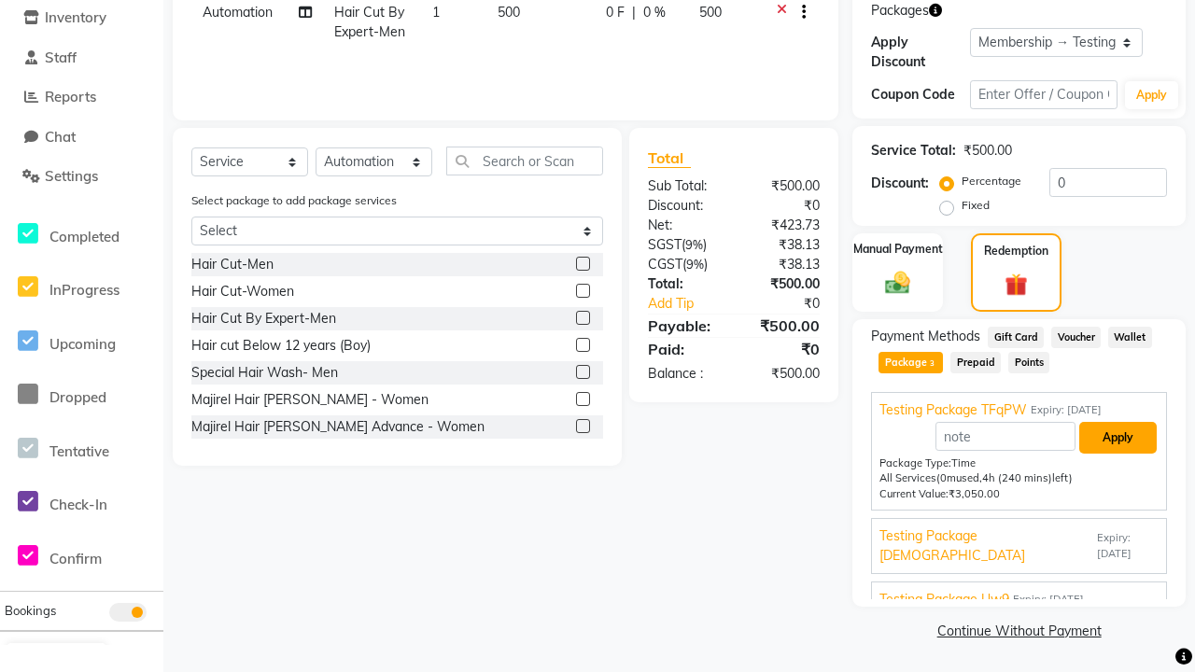
click at [1118, 437] on button "Apply" at bounding box center [1117, 438] width 77 height 32
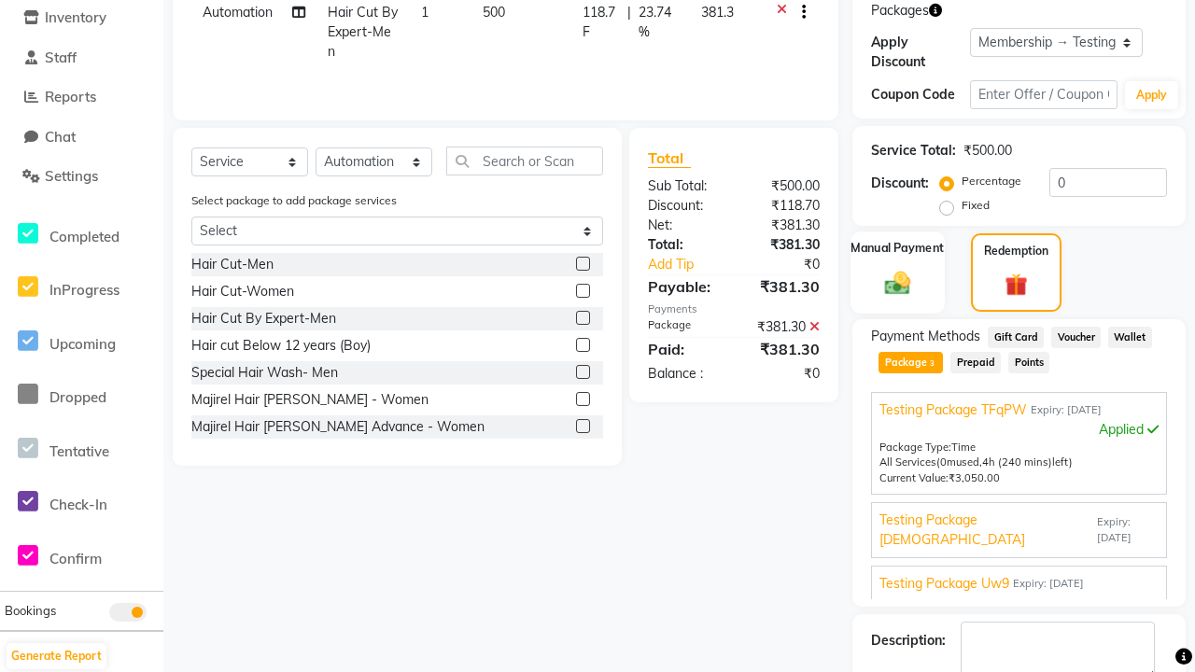
click at [897, 248] on label "Manual Payment" at bounding box center [897, 248] width 93 height 18
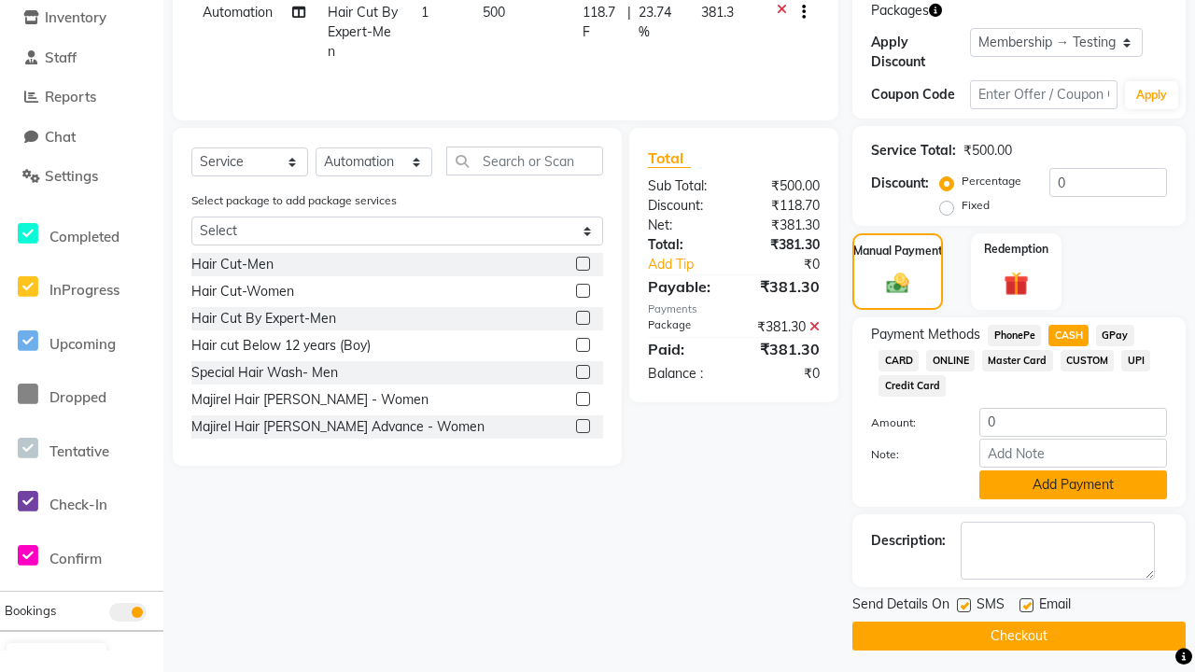
click at [1073, 485] on button "Add Payment" at bounding box center [1073, 485] width 188 height 29
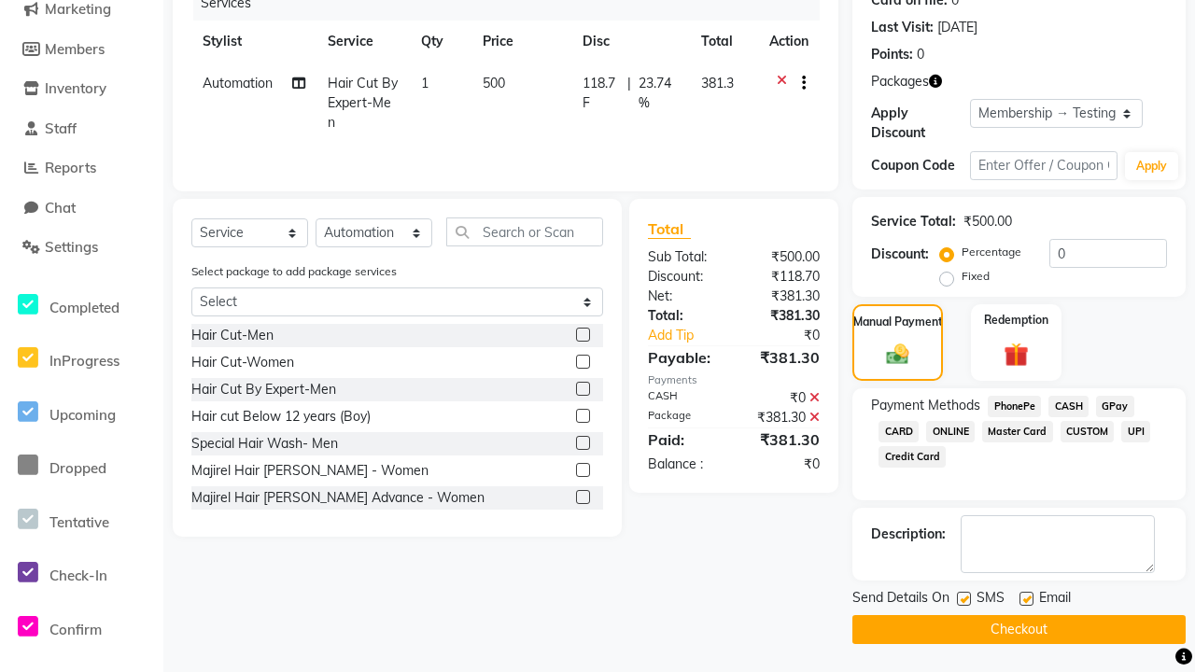
scroll to position [246, 0]
click at [964, 598] on label at bounding box center [964, 599] width 14 height 14
click at [964, 598] on input "checkbox" at bounding box center [963, 600] width 12 height 12
checkbox input "false"
click at [1026, 598] on label at bounding box center [1027, 599] width 14 height 14
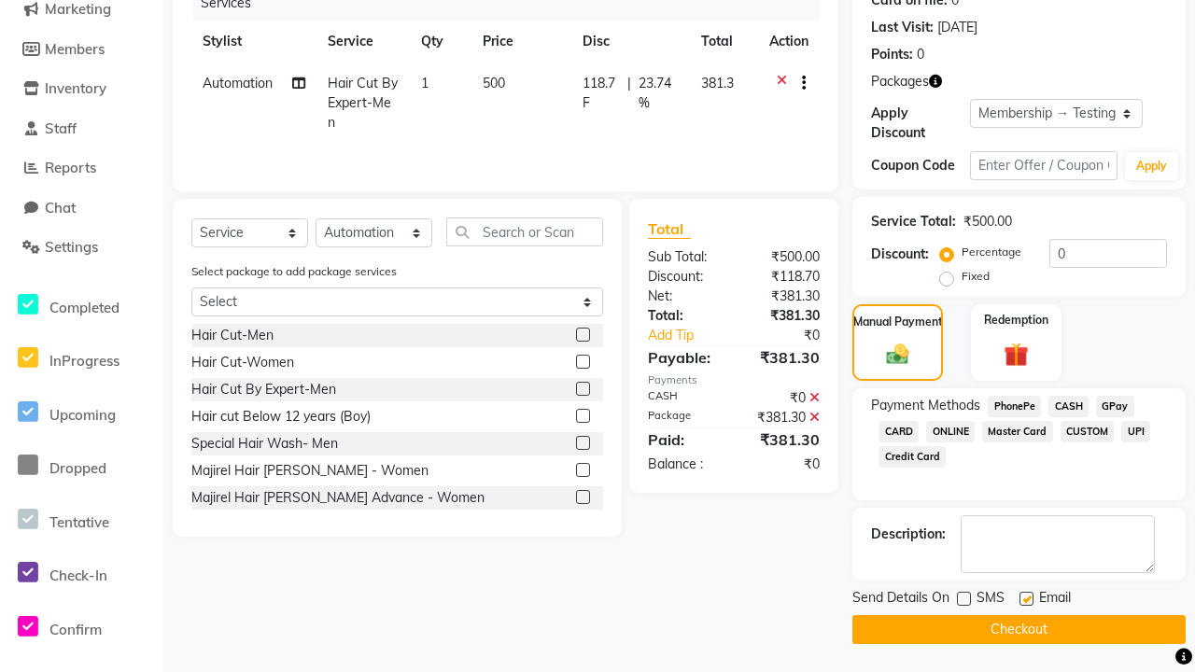
click at [1026, 598] on input "checkbox" at bounding box center [1026, 600] width 12 height 12
checkbox input "false"
click at [1019, 629] on button "Checkout" at bounding box center [1018, 629] width 333 height 29
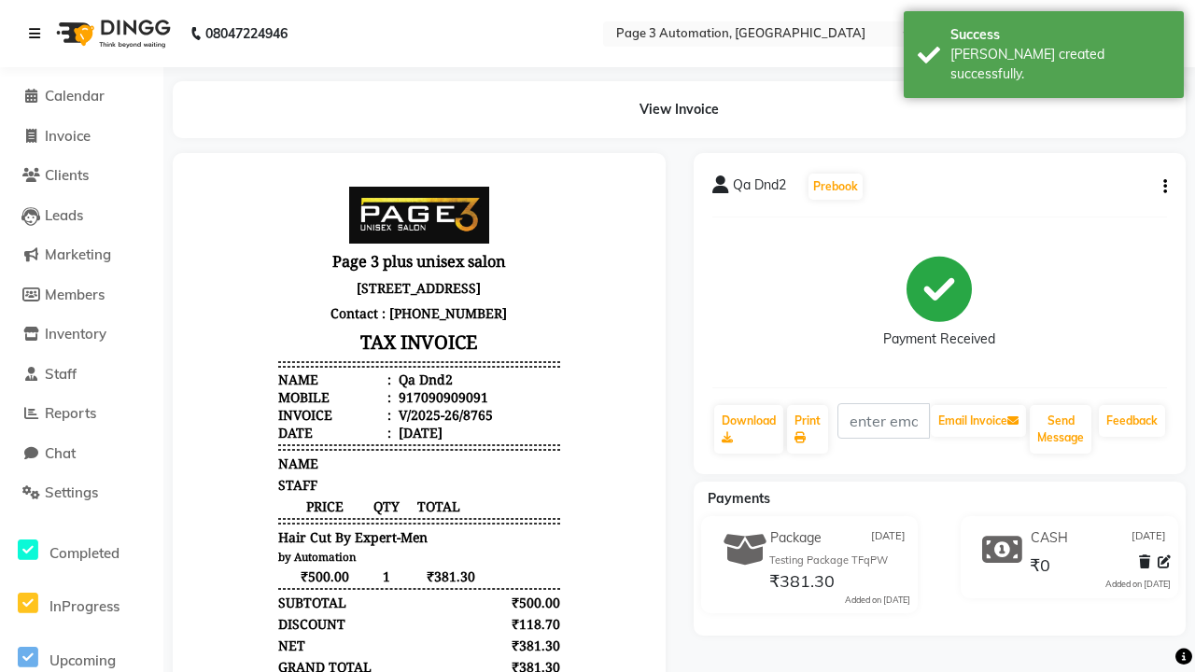
click at [1044, 48] on div "[PERSON_NAME] created successfully." at bounding box center [1059, 64] width 219 height 39
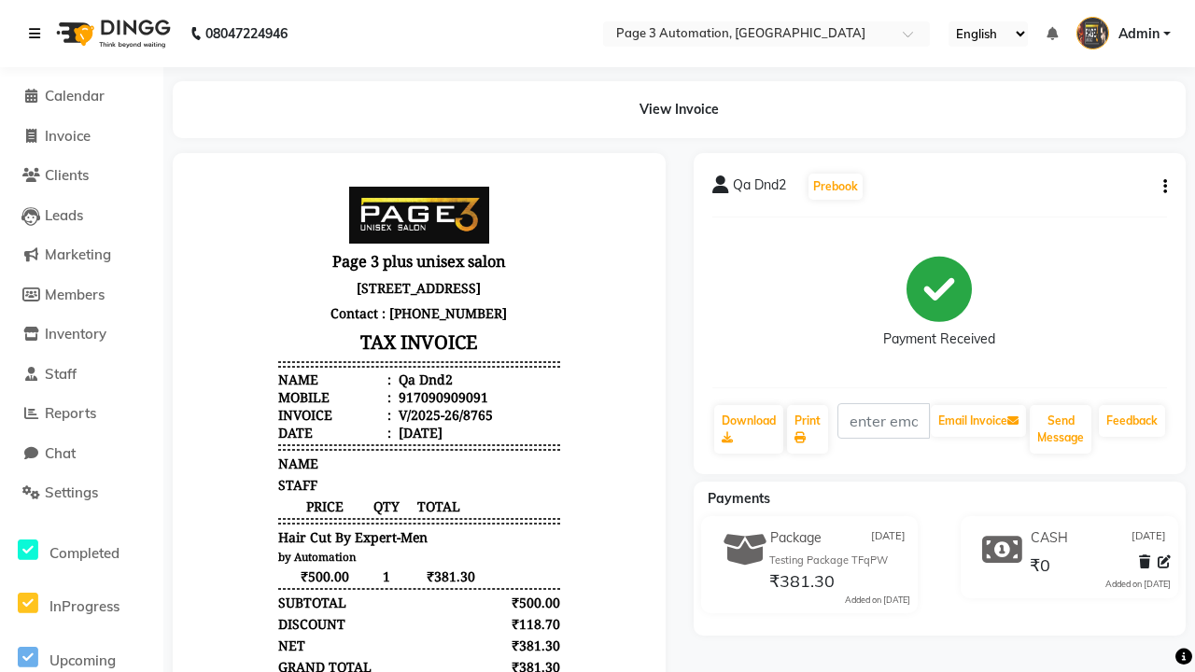
click at [38, 34] on icon at bounding box center [34, 33] width 11 height 13
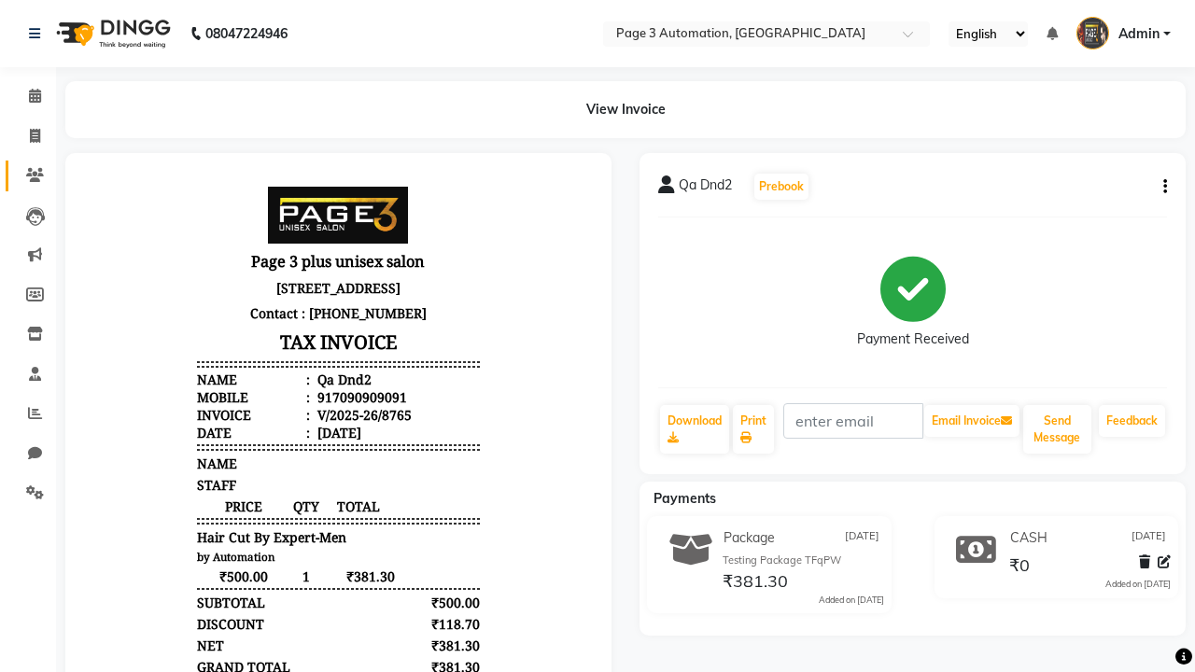
click at [28, 176] on icon at bounding box center [35, 175] width 18 height 14
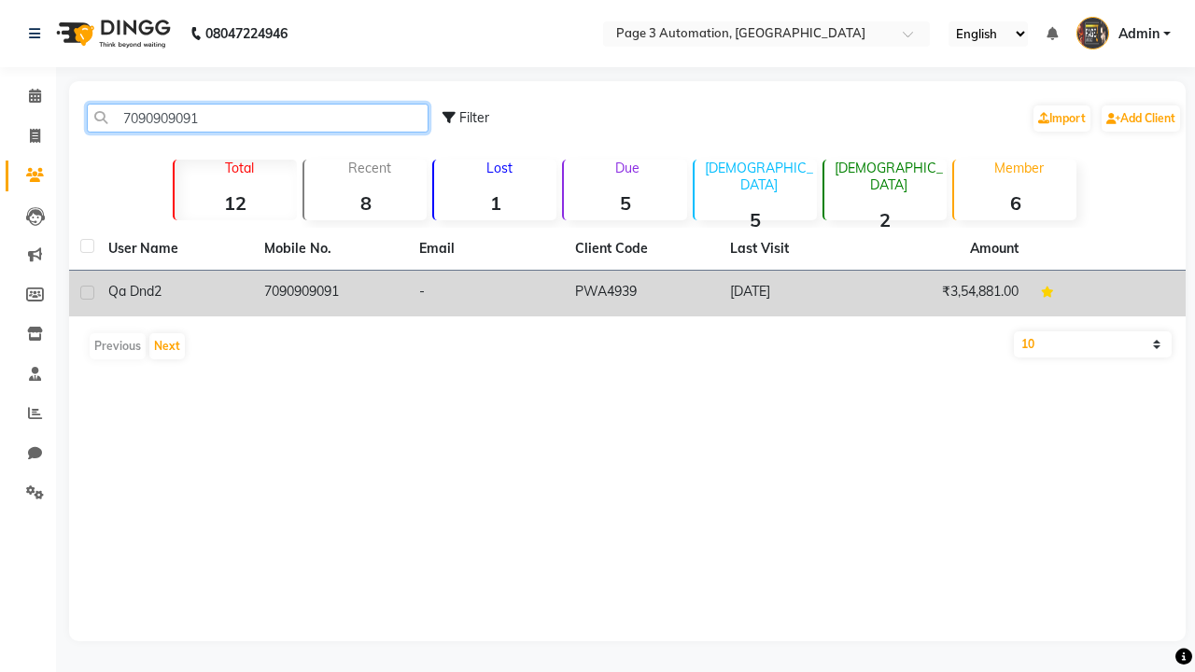
type input "7090909091"
click at [330, 293] on td "7090909091" at bounding box center [331, 294] width 156 height 46
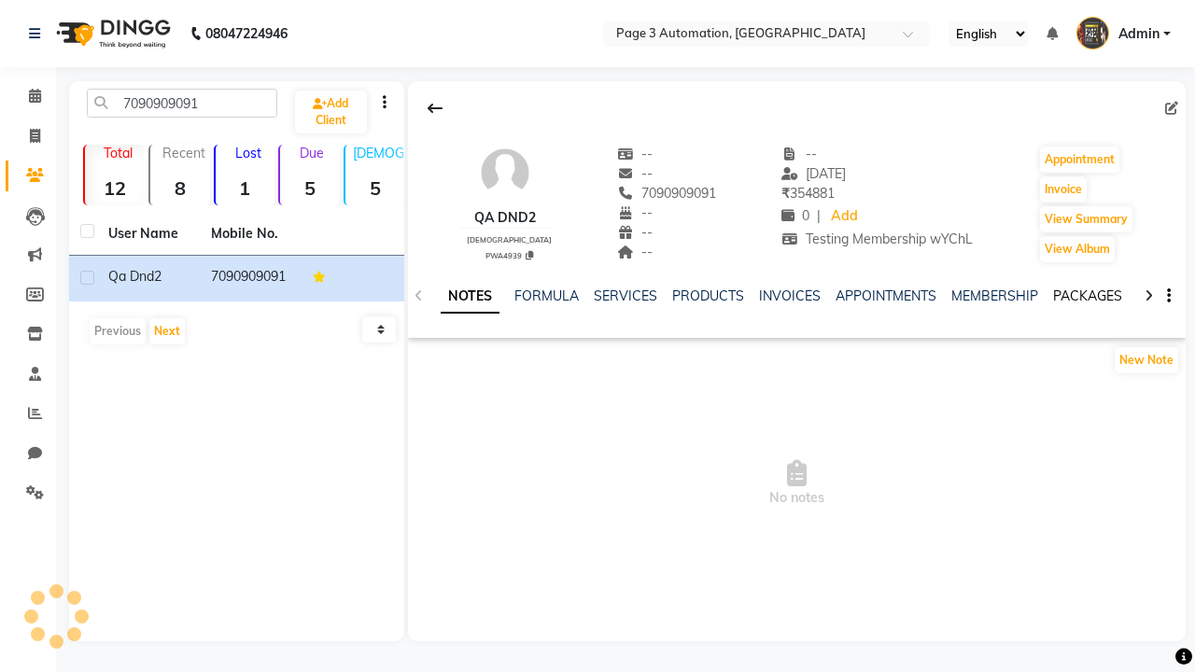
click at [1087, 296] on link "PACKAGES" at bounding box center [1087, 296] width 69 height 17
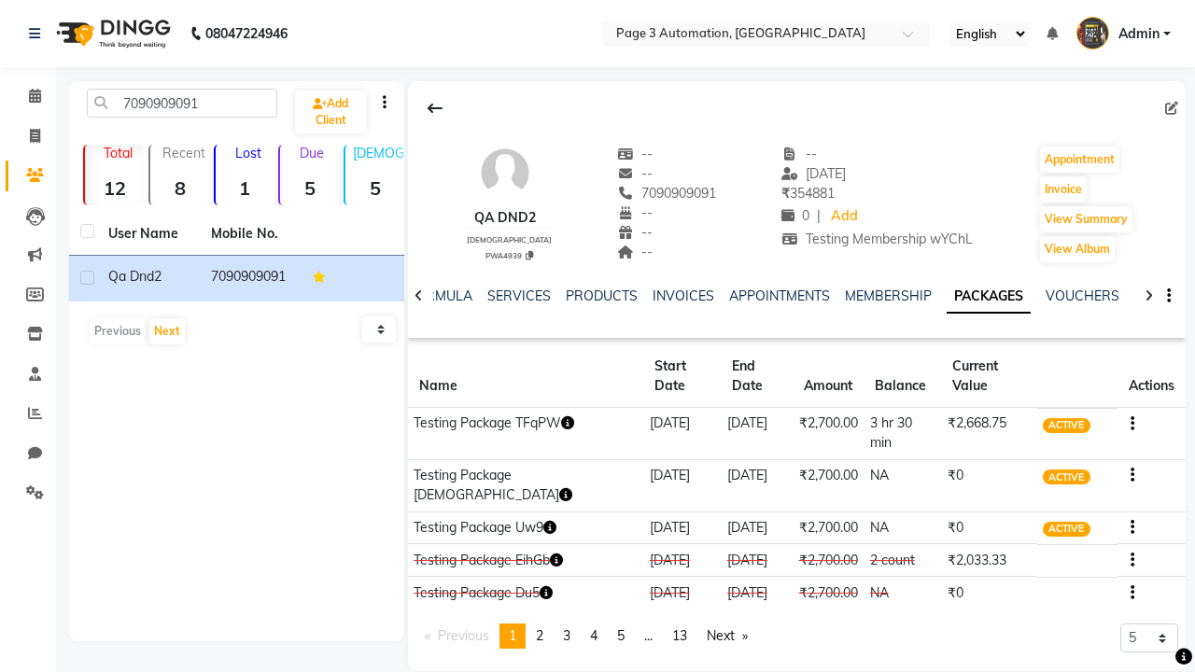
click at [1128, 414] on button "button" at bounding box center [1128, 424] width 11 height 20
click at [1041, 415] on div "Edit" at bounding box center [1041, 415] width 122 height 23
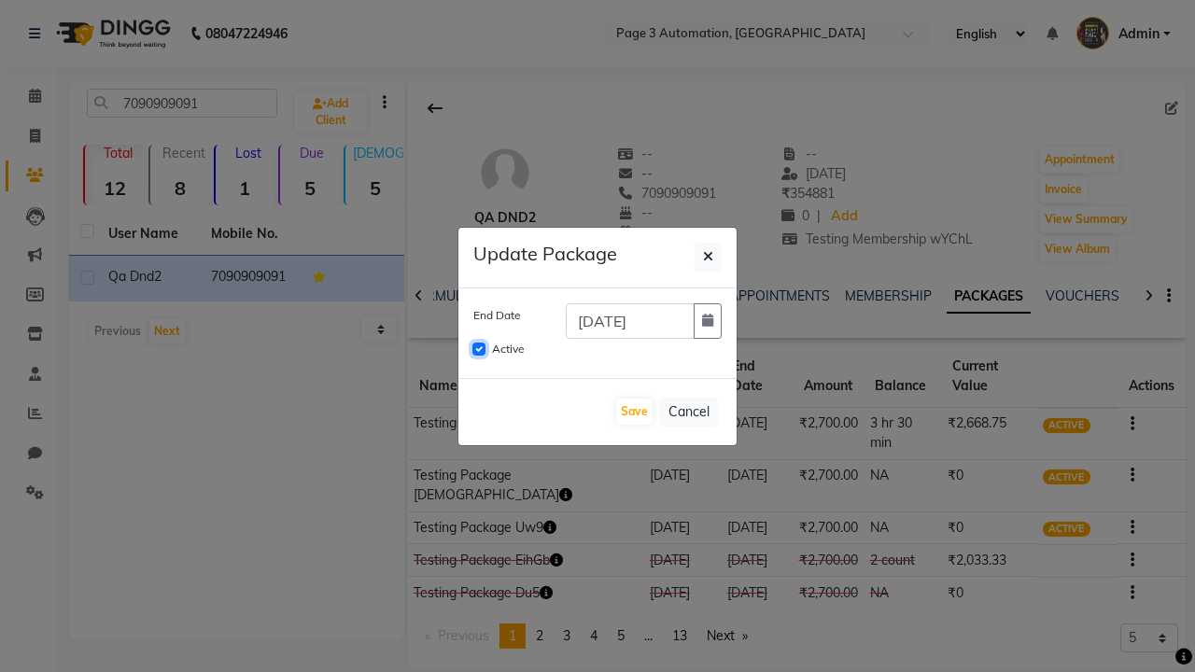
click at [479, 349] on input "Active" at bounding box center [478, 349] width 13 height 13
checkbox input "false"
click at [634, 412] on button "Save" at bounding box center [634, 412] width 36 height 26
checkbox input "false"
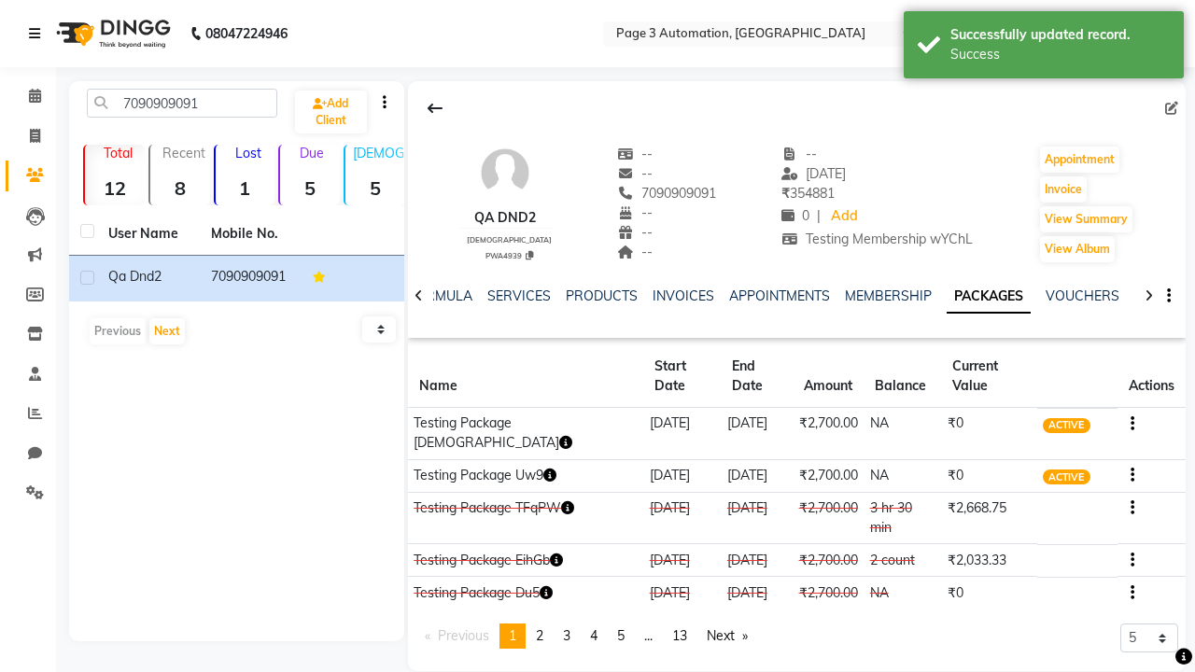
click at [1044, 48] on div "Success" at bounding box center [1059, 55] width 219 height 20
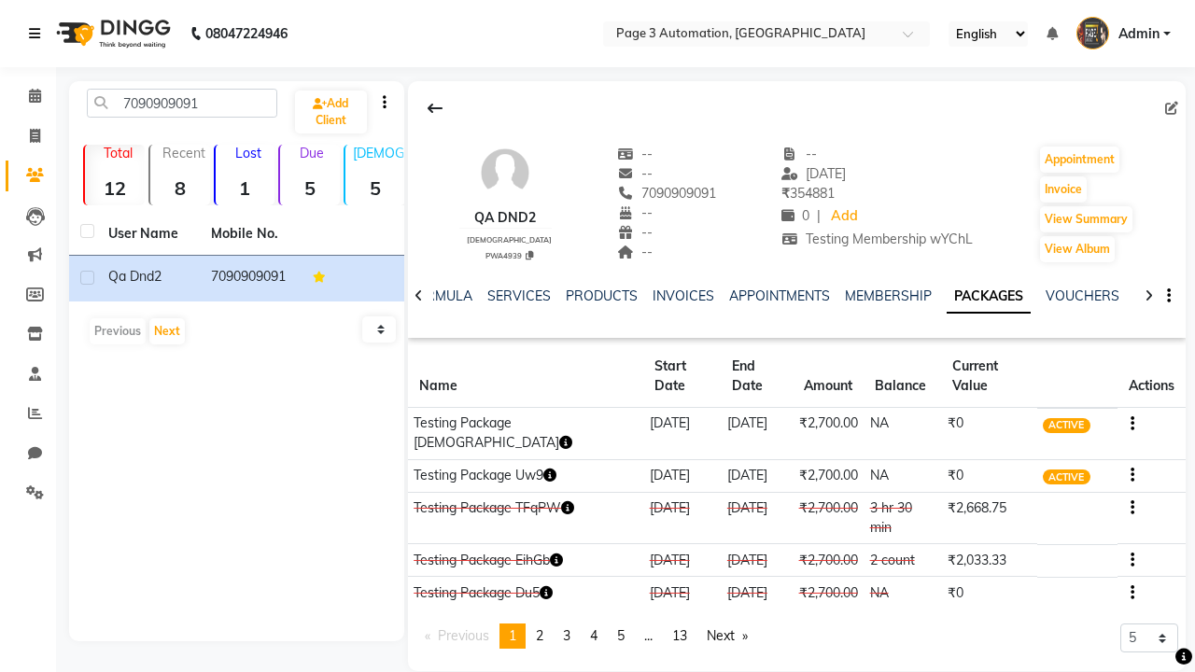
click at [38, 34] on icon at bounding box center [34, 33] width 11 height 13
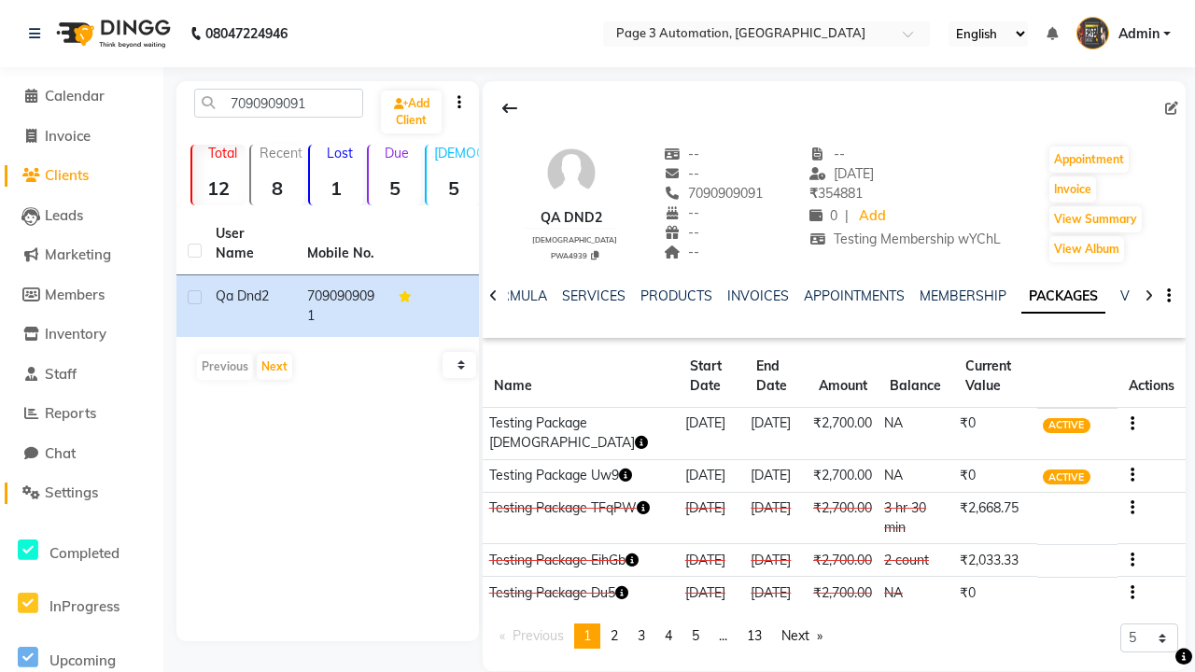
click at [81, 493] on span "Settings" at bounding box center [71, 493] width 53 height 18
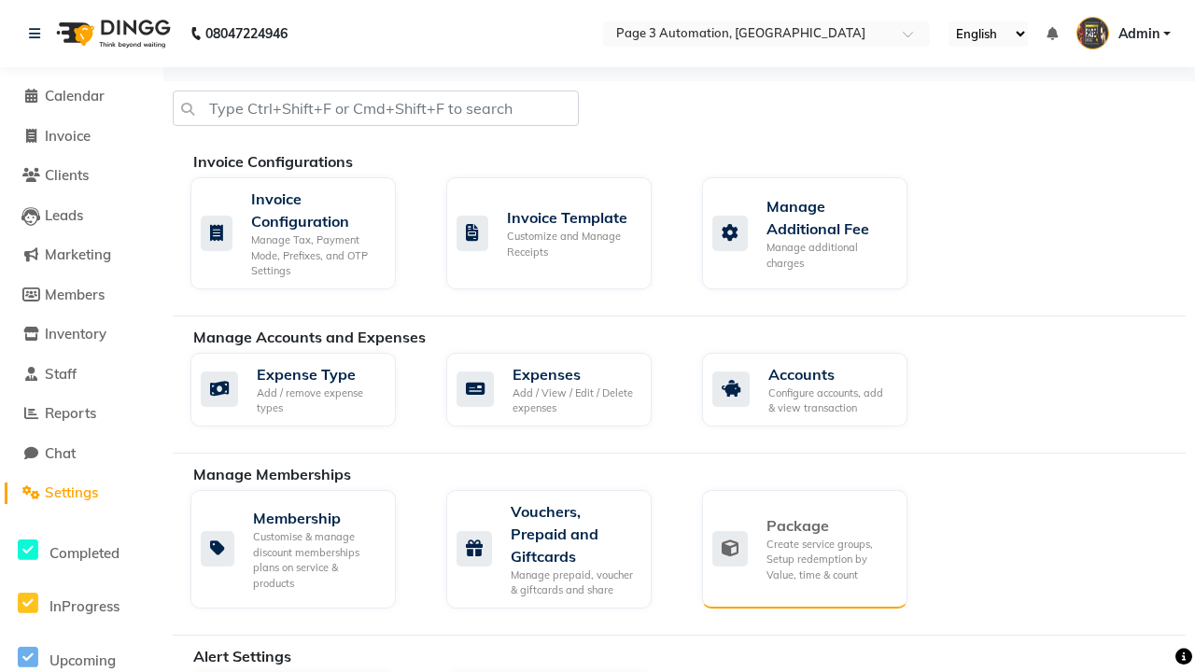
click at [829, 526] on div "Package" at bounding box center [830, 525] width 126 height 22
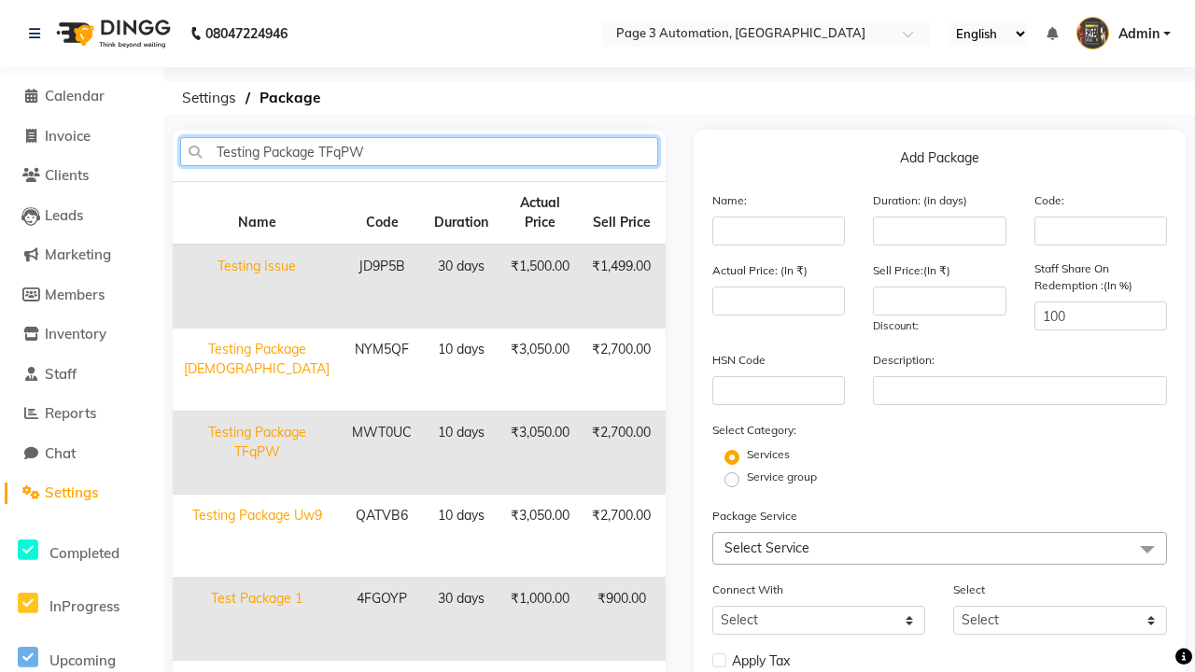
type input "Testing Package TFqPW"
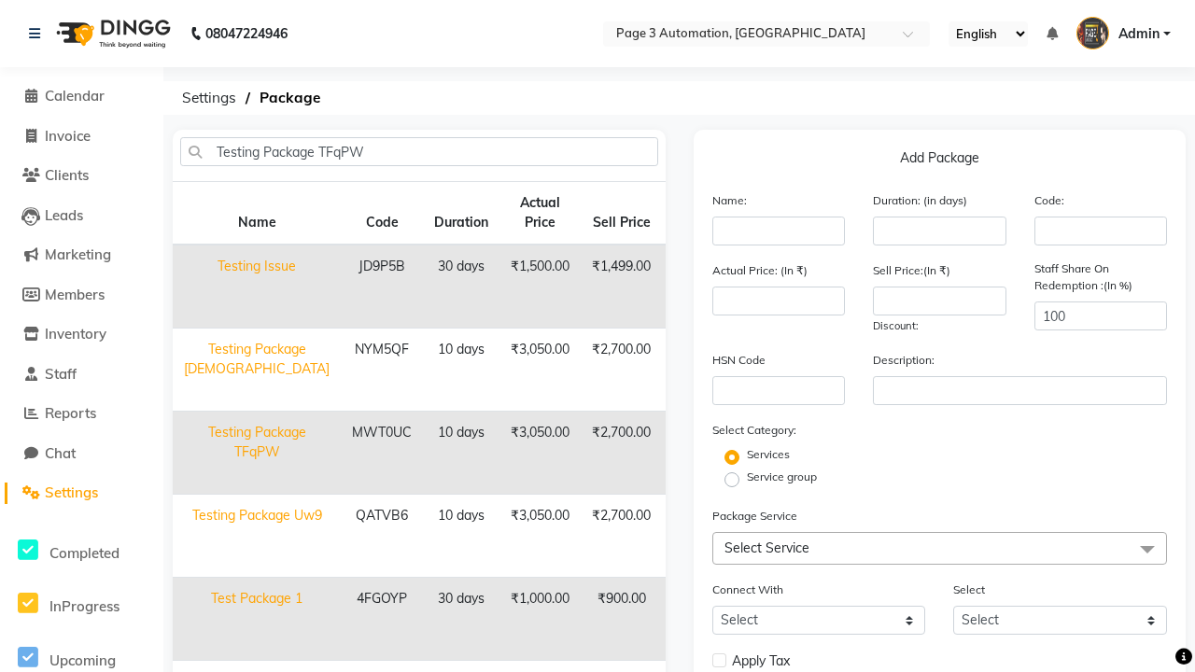
click at [681, 468] on icon at bounding box center [686, 467] width 10 height 11
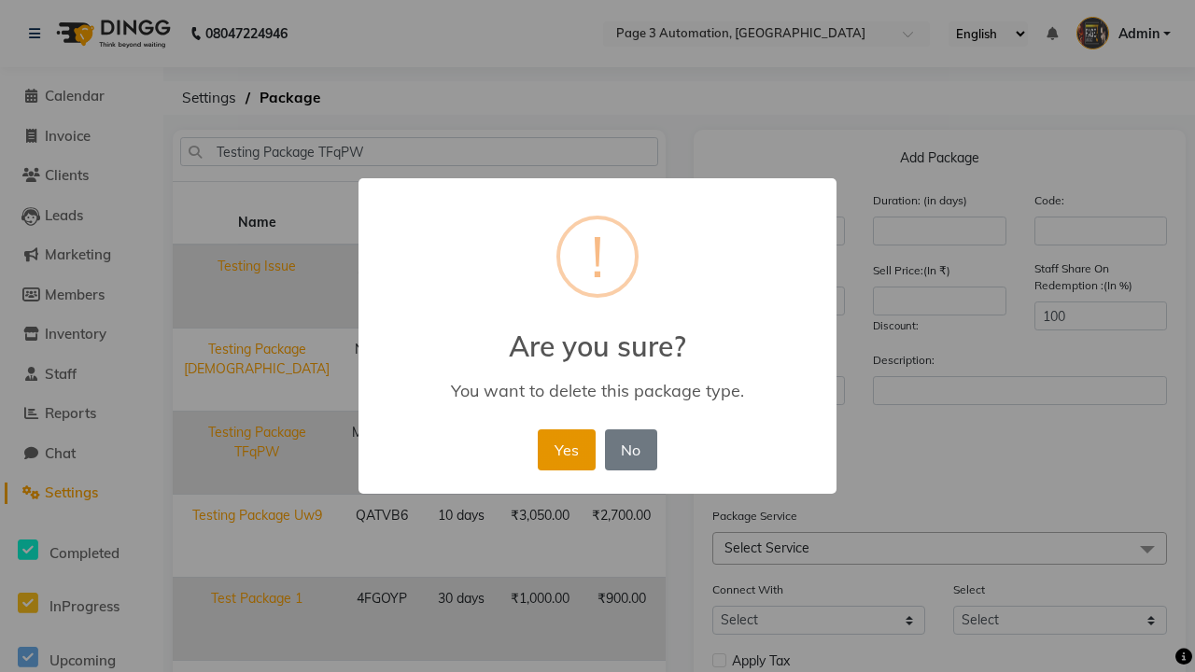
click at [566, 449] on button "Yes" at bounding box center [566, 449] width 57 height 41
select select
checkbox input "false"
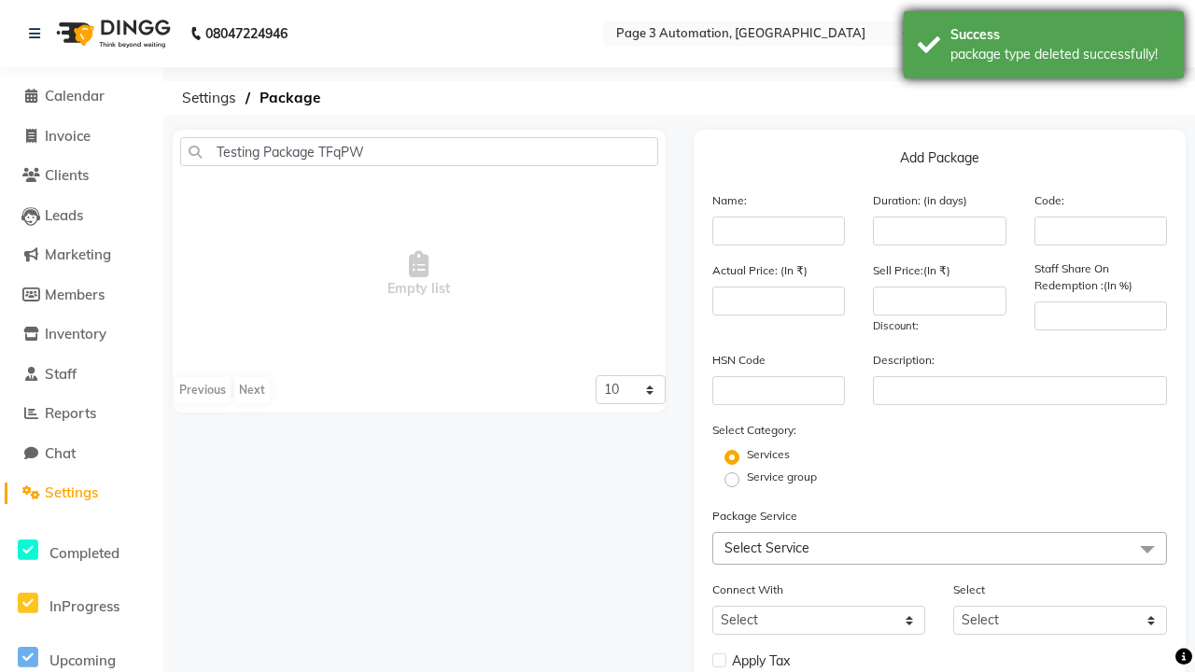
click at [1044, 48] on div "package type deleted successfully!" at bounding box center [1059, 55] width 219 height 20
